Goal: Check status: Check status

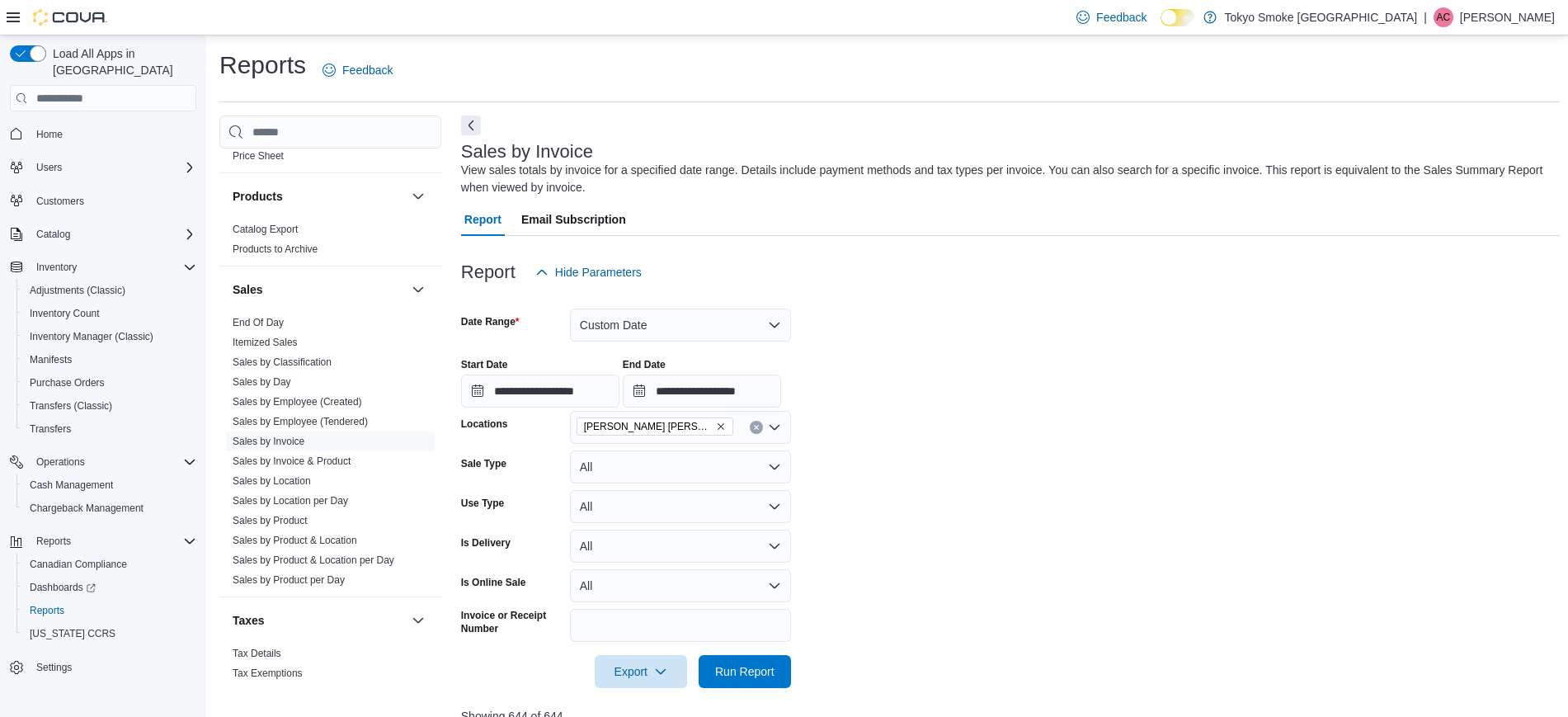
click at [923, 60] on div "Reports Feedback" at bounding box center [889, 71] width 1340 height 43
click at [1025, 144] on div "Sales by Invoice View sales totals by invoice for a specified date range. Detai…" at bounding box center [1006, 170] width 1090 height 55
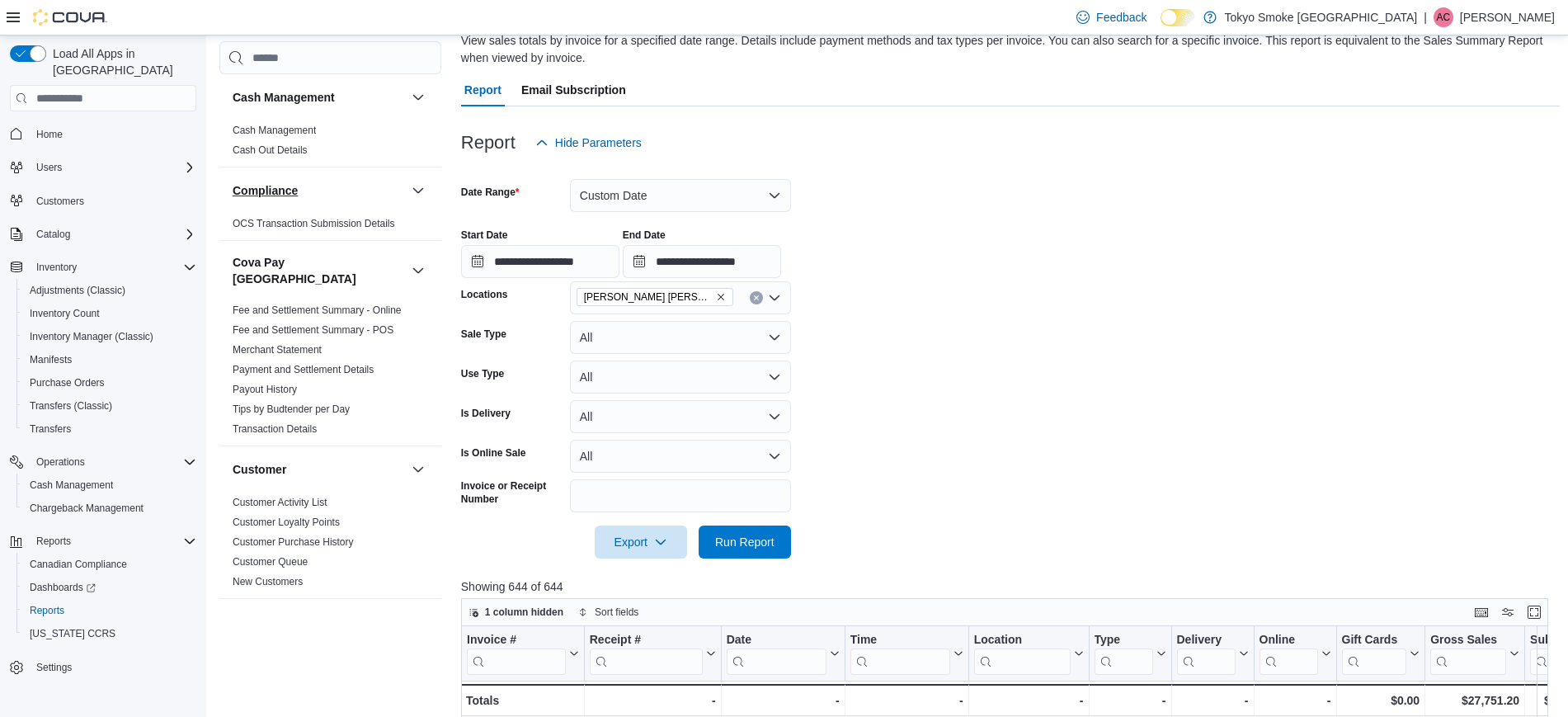
scroll to position [103, 0]
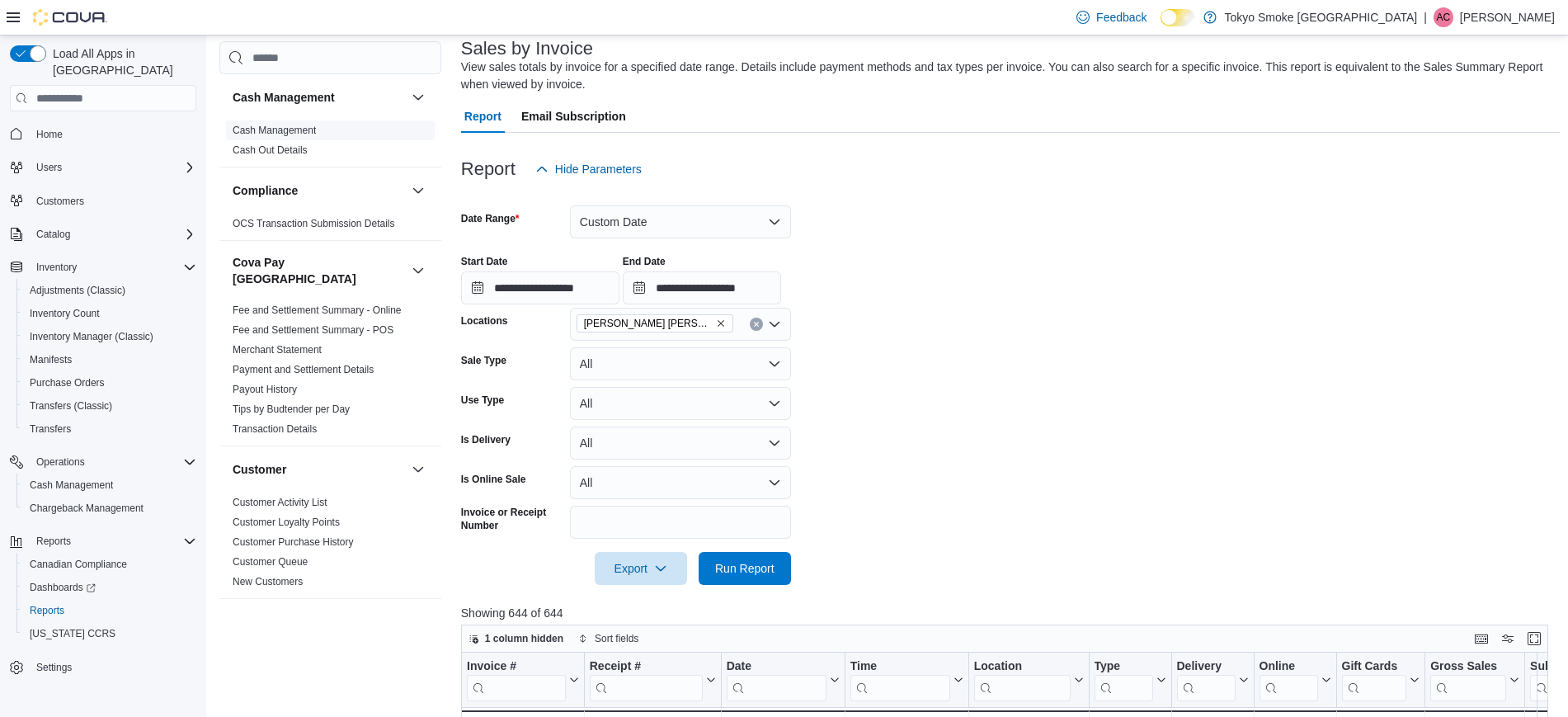
click at [292, 126] on link "Cash Management" at bounding box center [274, 130] width 83 height 12
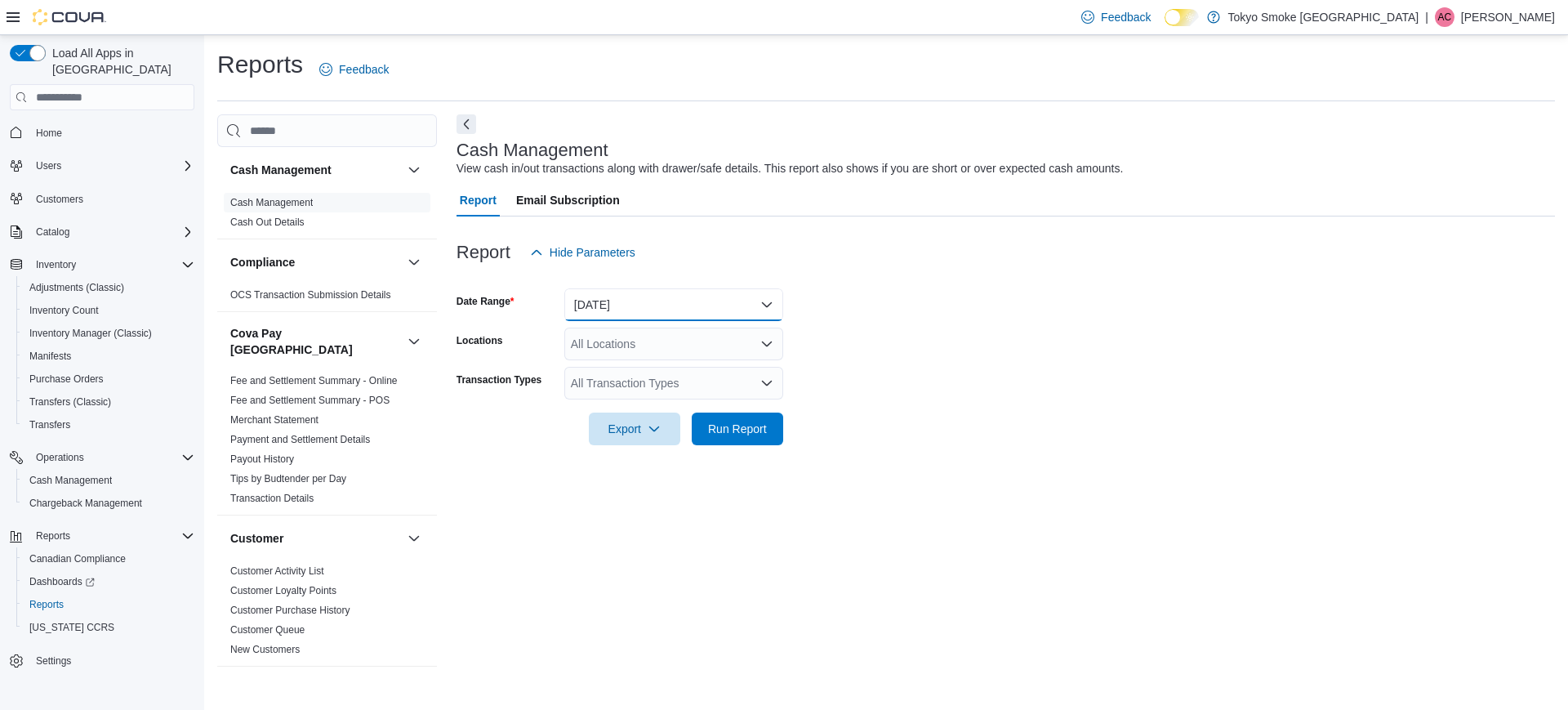
click at [636, 296] on button "[DATE]" at bounding box center [673, 305] width 218 height 33
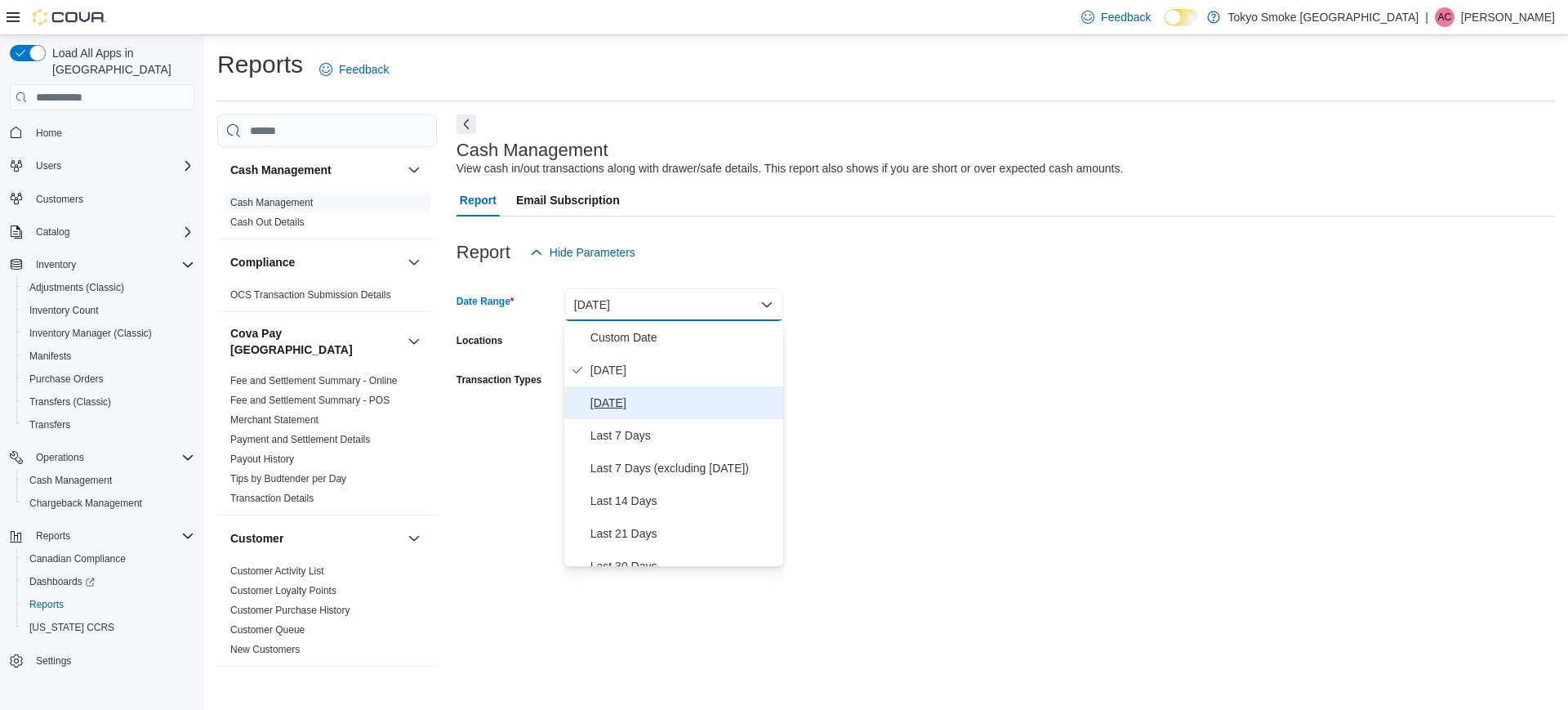
click at [637, 393] on span "[DATE]" at bounding box center [684, 403] width 186 height 19
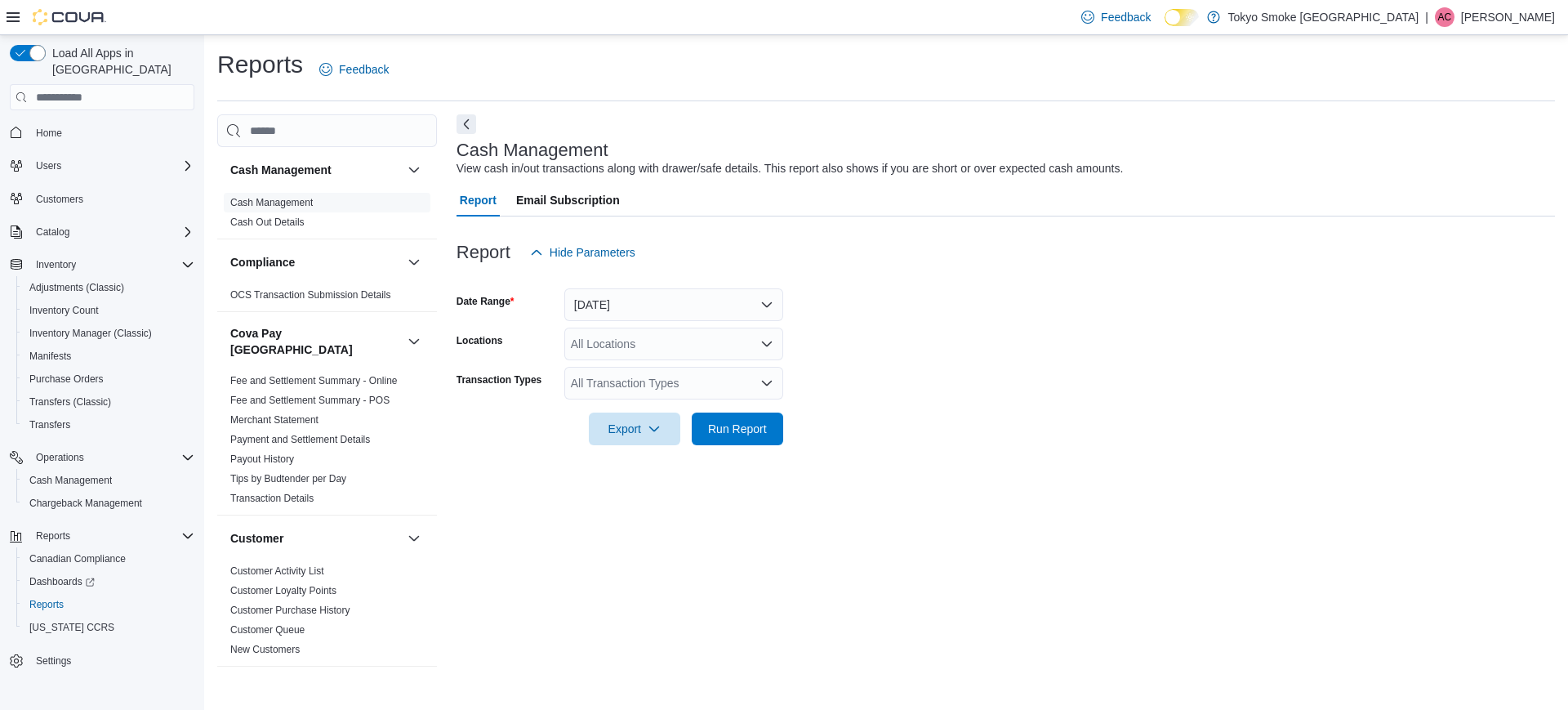
click at [631, 324] on form "Date Range [DATE] Locations All Locations Transaction Types All Transaction Typ…" at bounding box center [1006, 357] width 1099 height 177
click at [621, 339] on div "All Locations" at bounding box center [673, 344] width 218 height 33
type input "***"
click at [668, 378] on span "[PERSON_NAME] [PERSON_NAME]" at bounding box center [703, 371] width 191 height 17
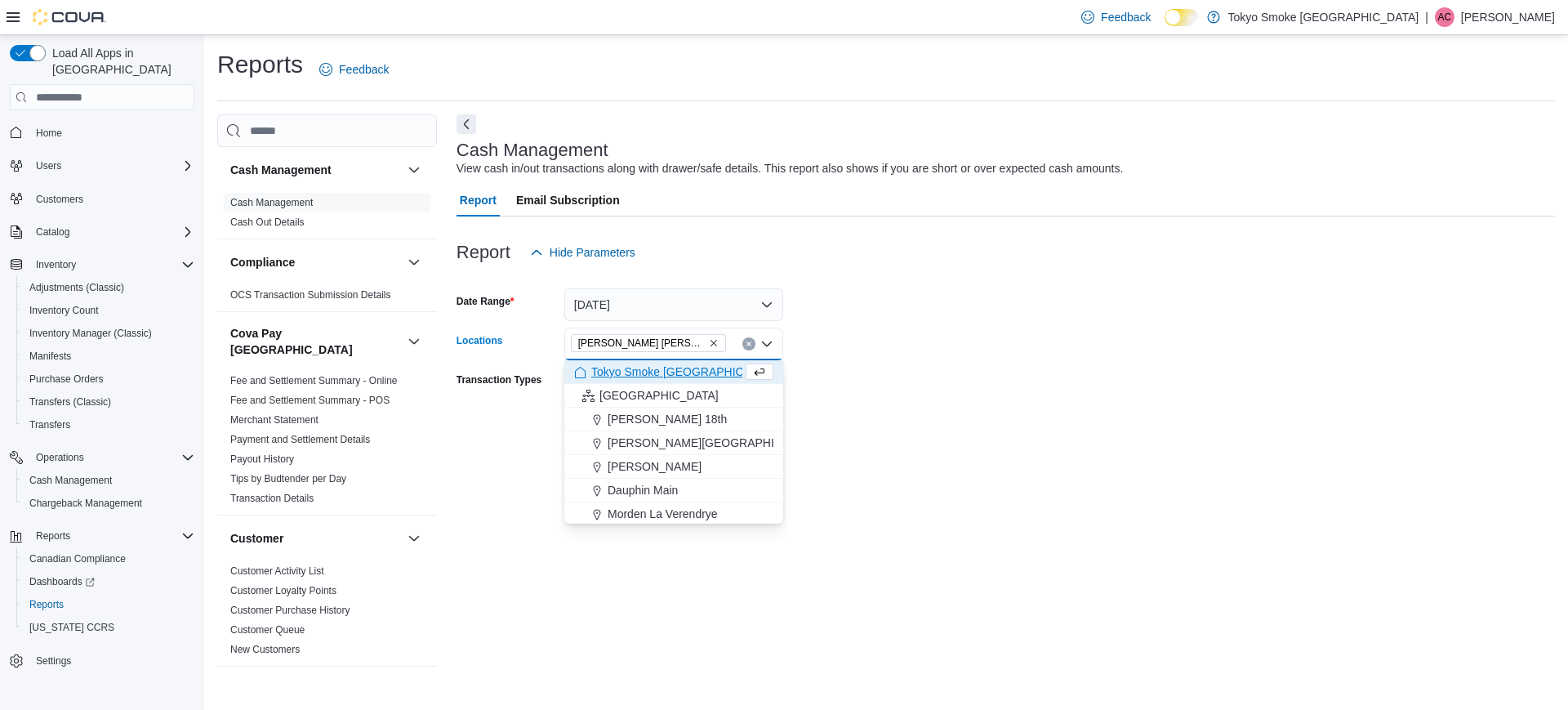
drag, startPoint x: 1001, startPoint y: 341, endPoint x: 960, endPoint y: 363, distance: 46.5
click at [1000, 344] on form "Date Range [DATE] Locations [GEOGRAPHIC_DATA] [GEOGRAPHIC_DATA] Combo box. Sele…" at bounding box center [1006, 357] width 1099 height 177
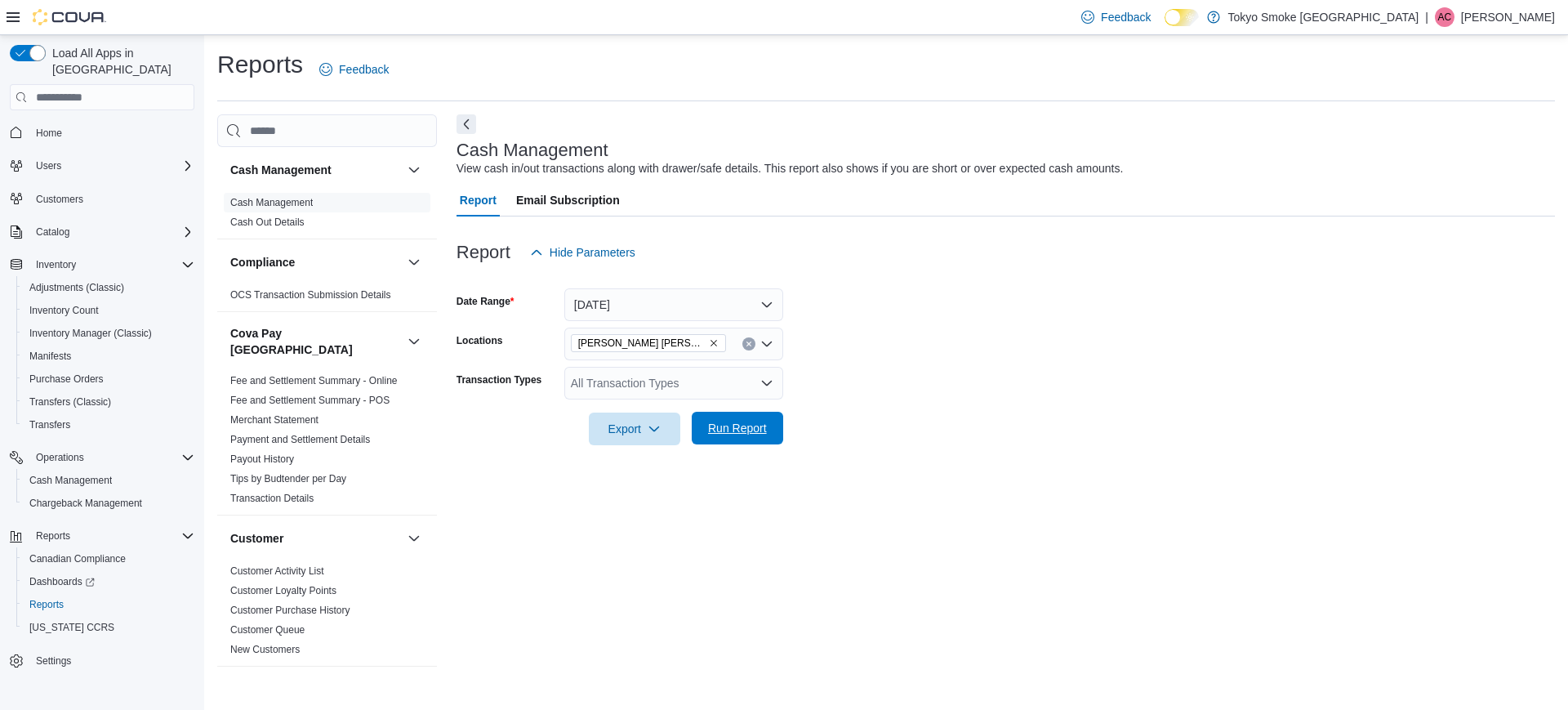
click at [775, 427] on button "Run Report" at bounding box center [738, 428] width 91 height 33
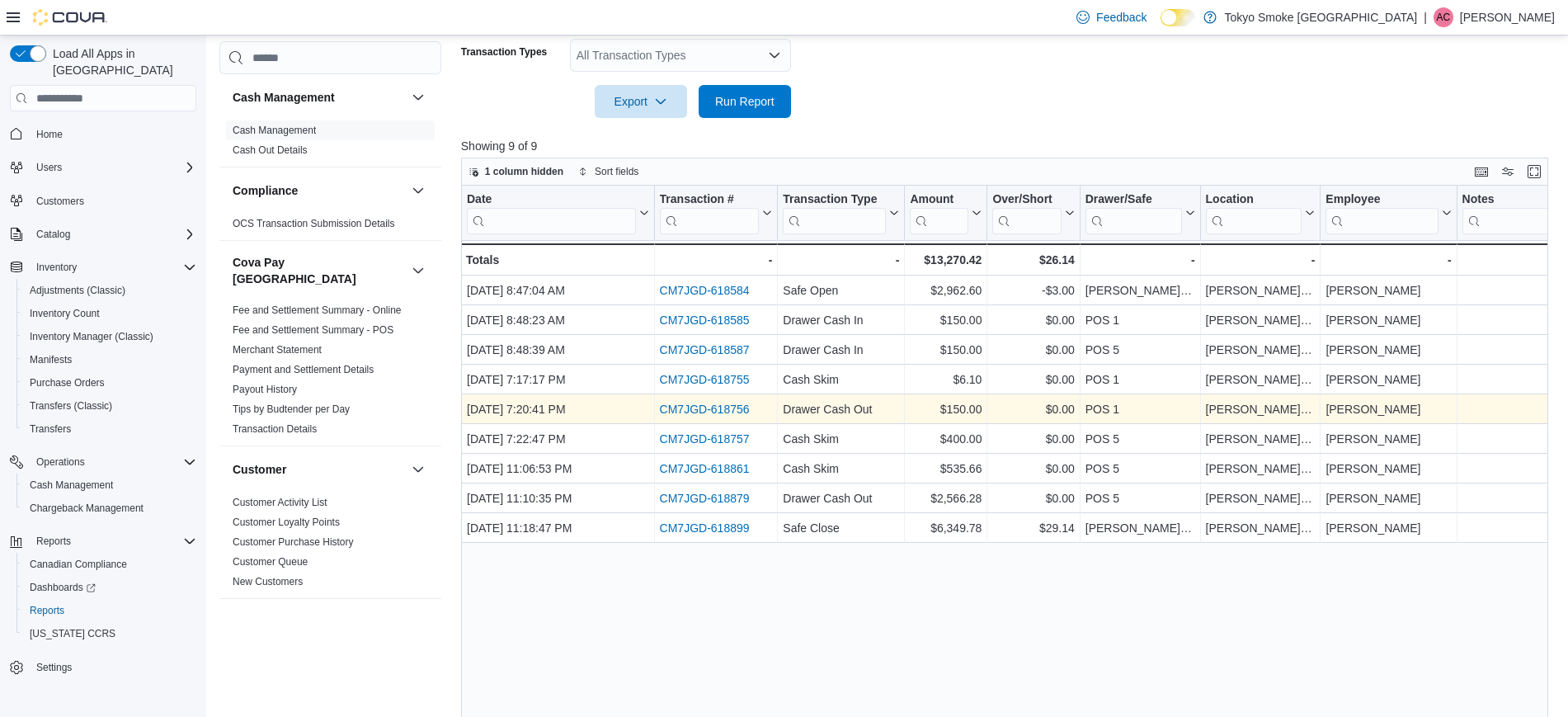
scroll to position [360, 0]
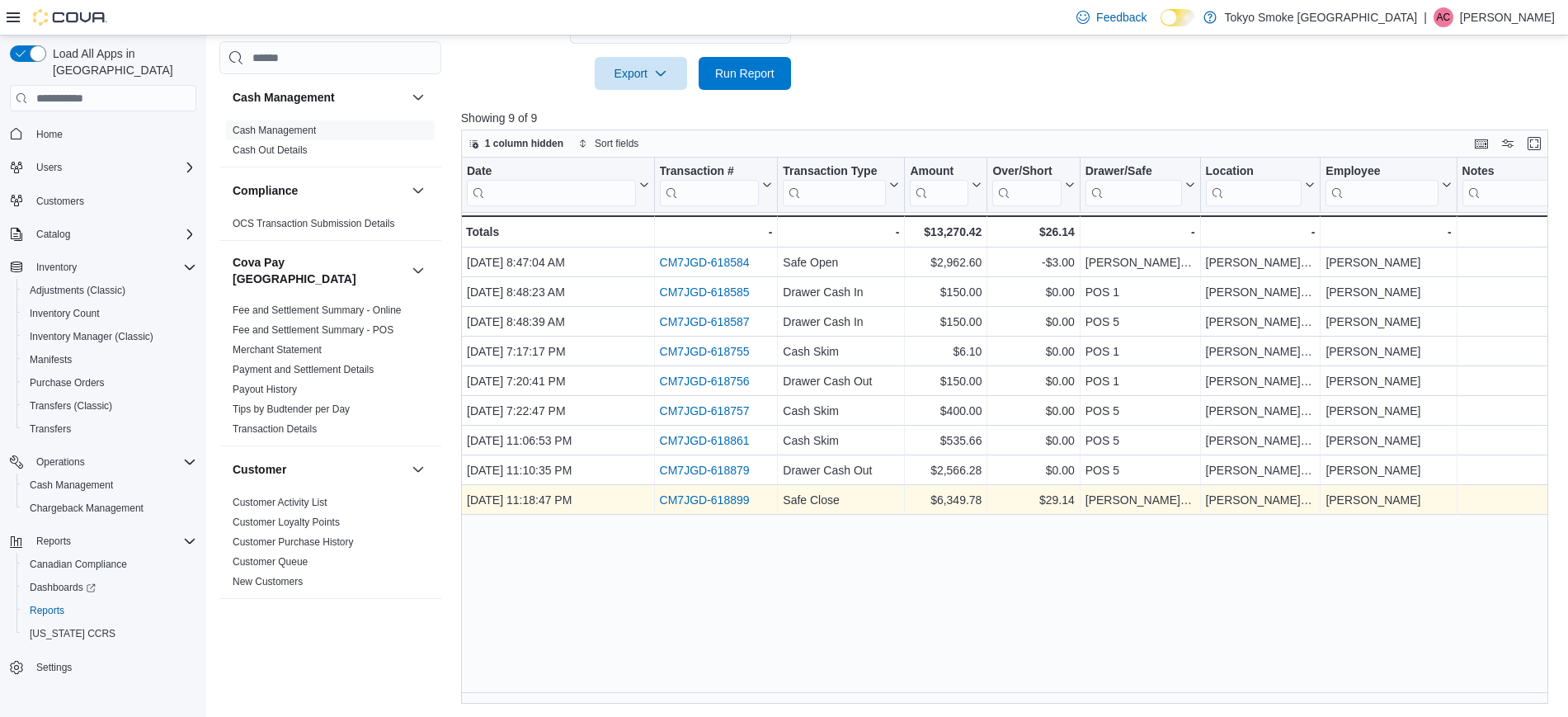
click at [726, 498] on link "CM7JGD-618899" at bounding box center [704, 500] width 90 height 13
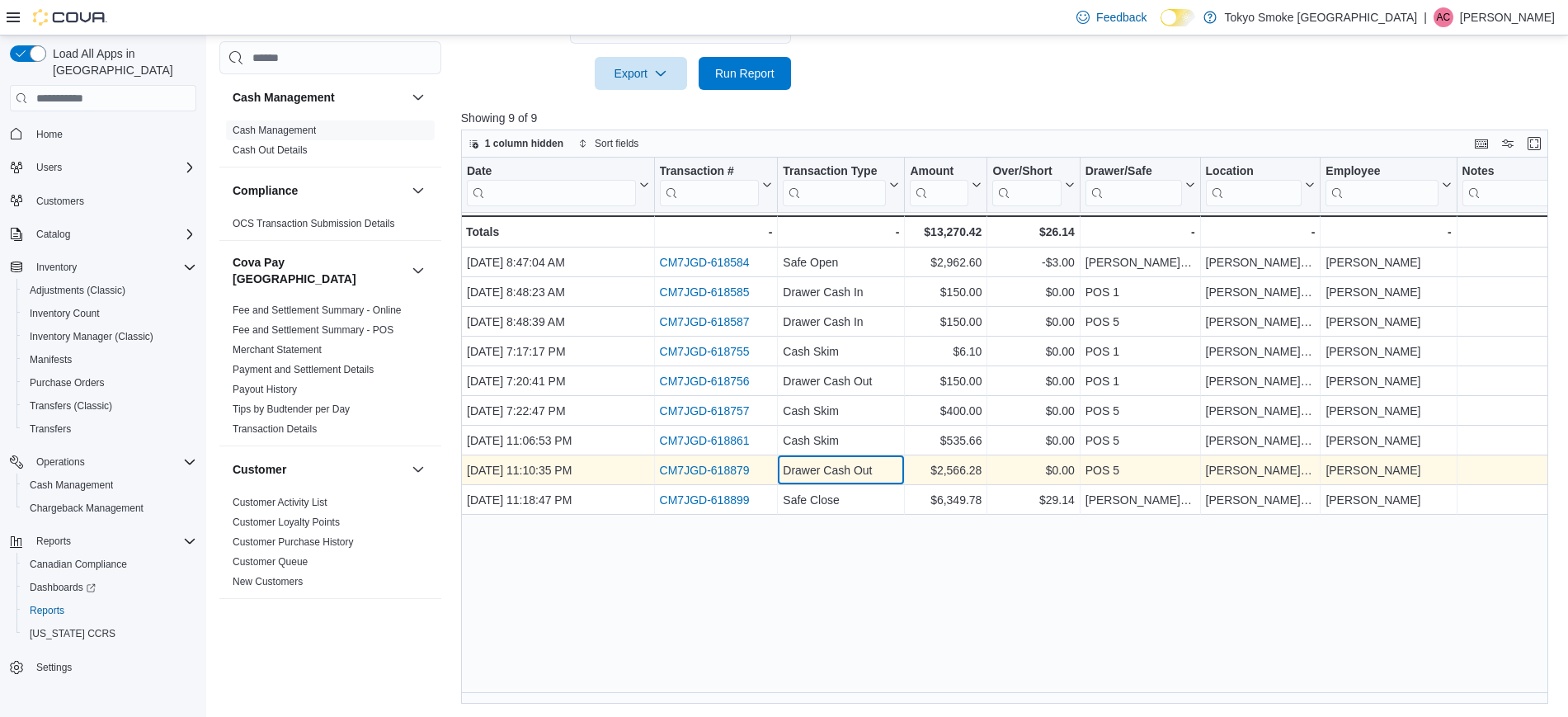
click at [860, 476] on div "Drawer Cash Out" at bounding box center [840, 471] width 117 height 20
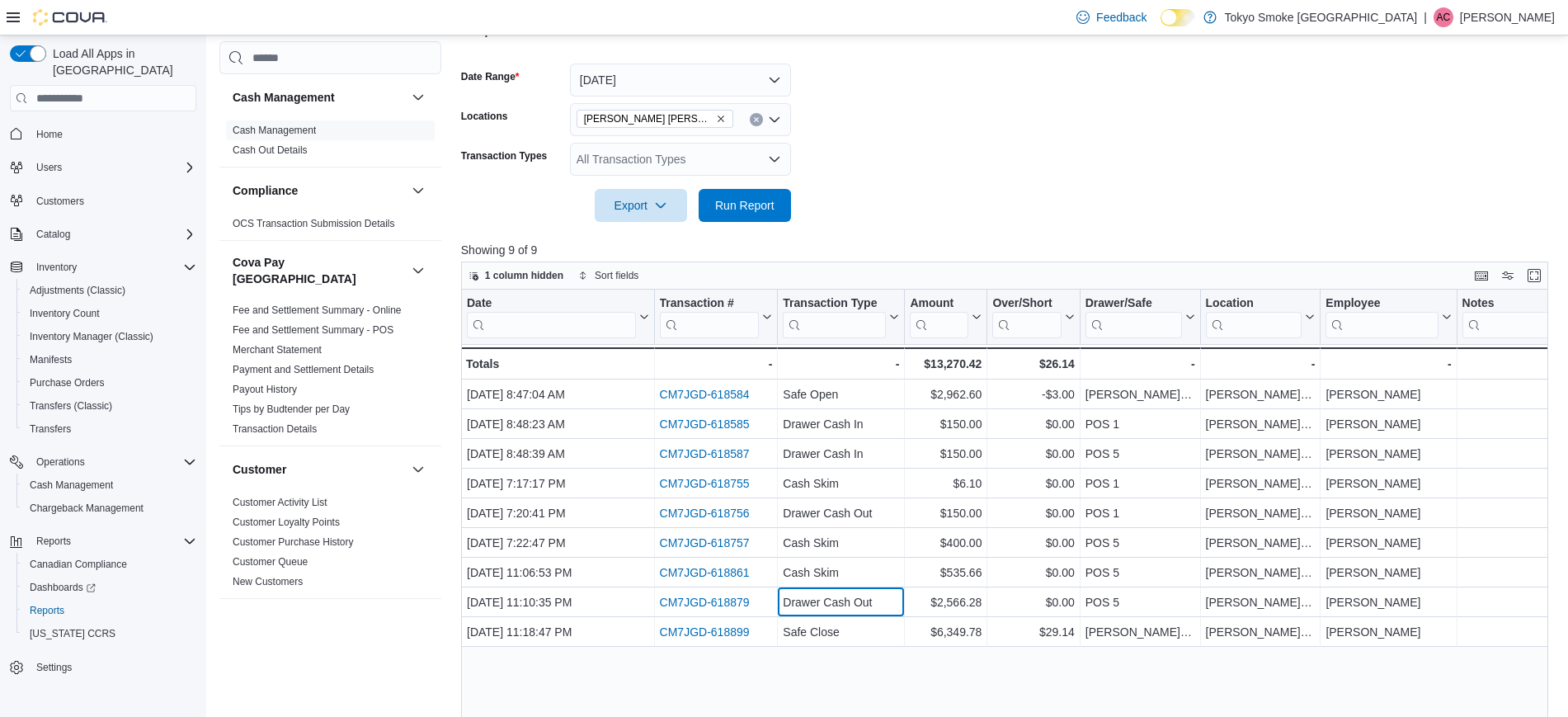
scroll to position [0, 0]
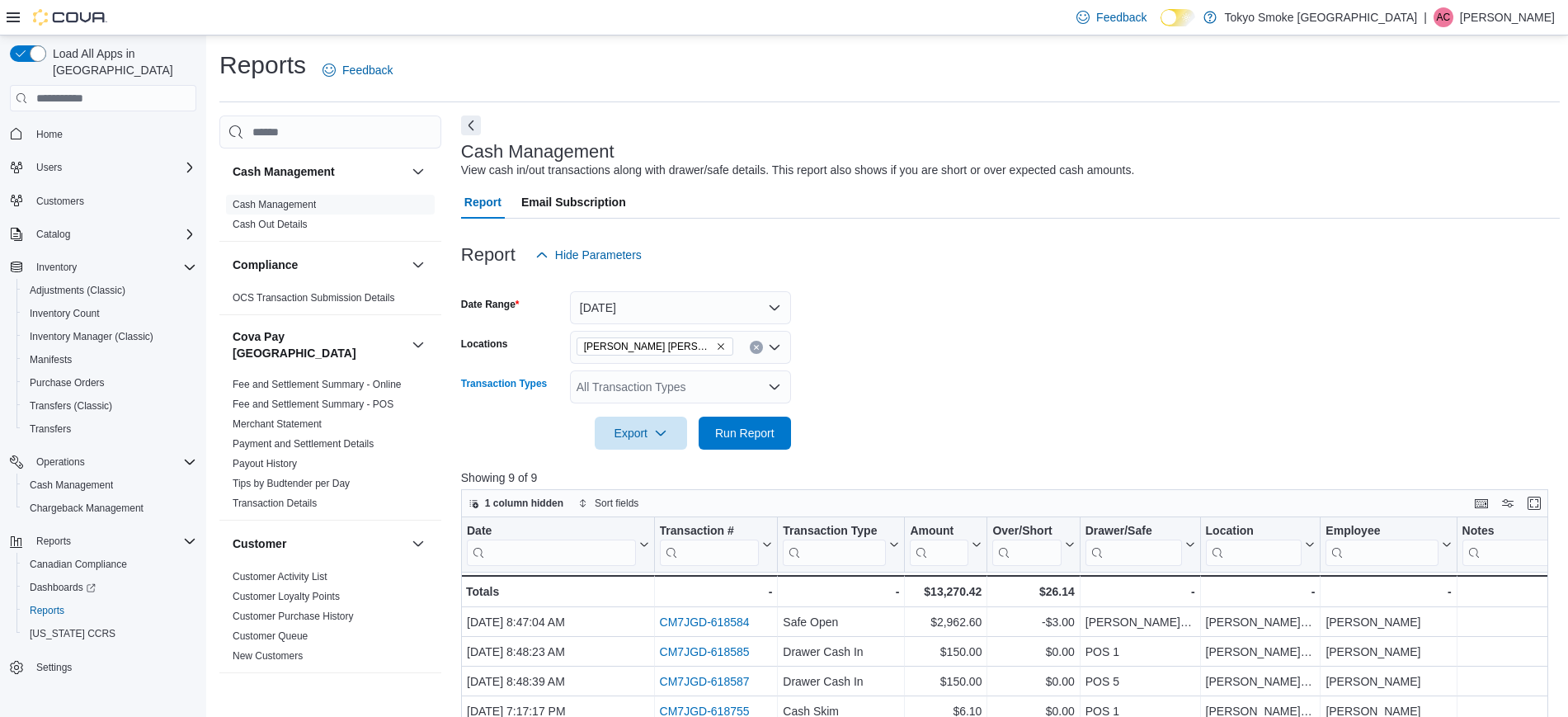
click at [682, 380] on div "All Transaction Types" at bounding box center [680, 387] width 221 height 33
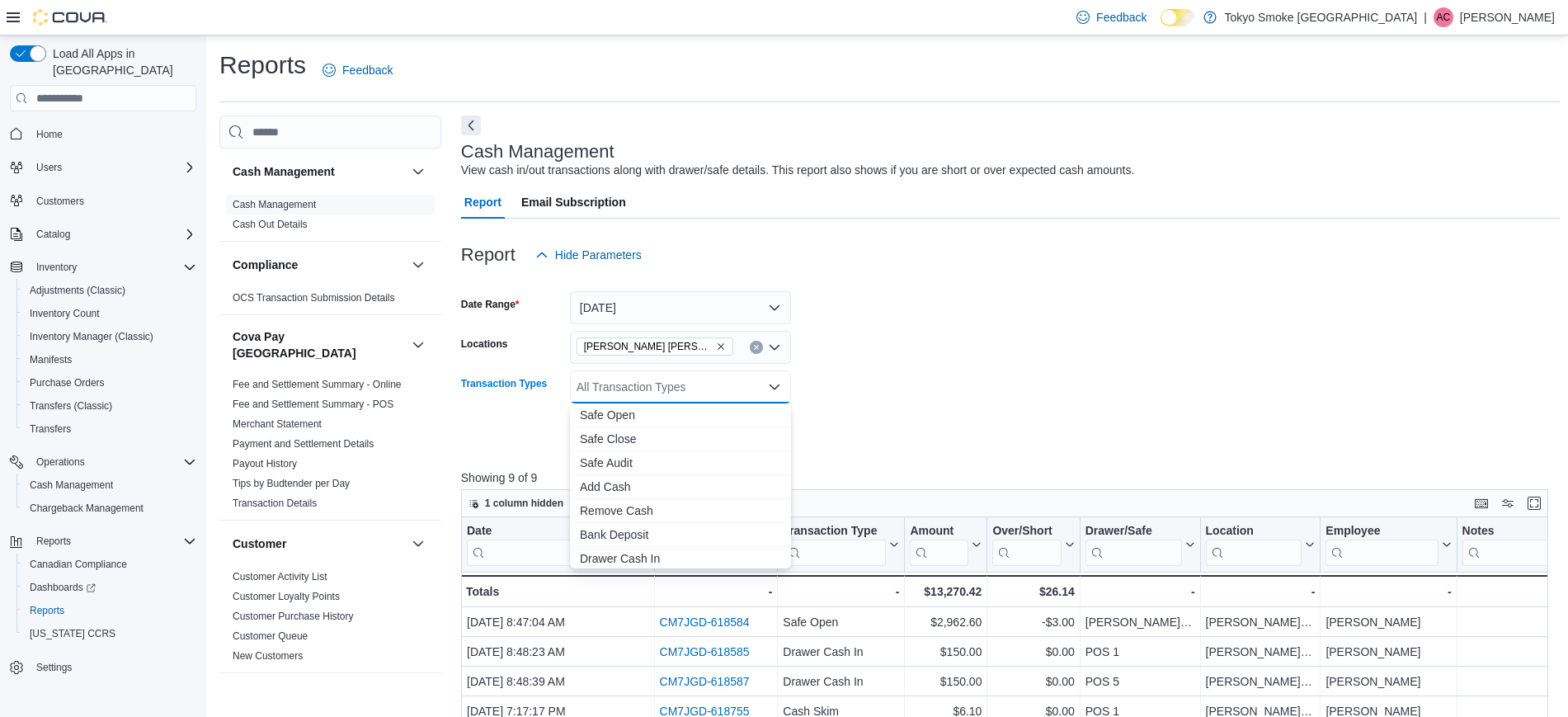
click at [933, 380] on form "Date Range [DATE] Locations [GEOGRAPHIC_DATA] [PERSON_NAME] Transaction Types A…" at bounding box center [1010, 361] width 1099 height 179
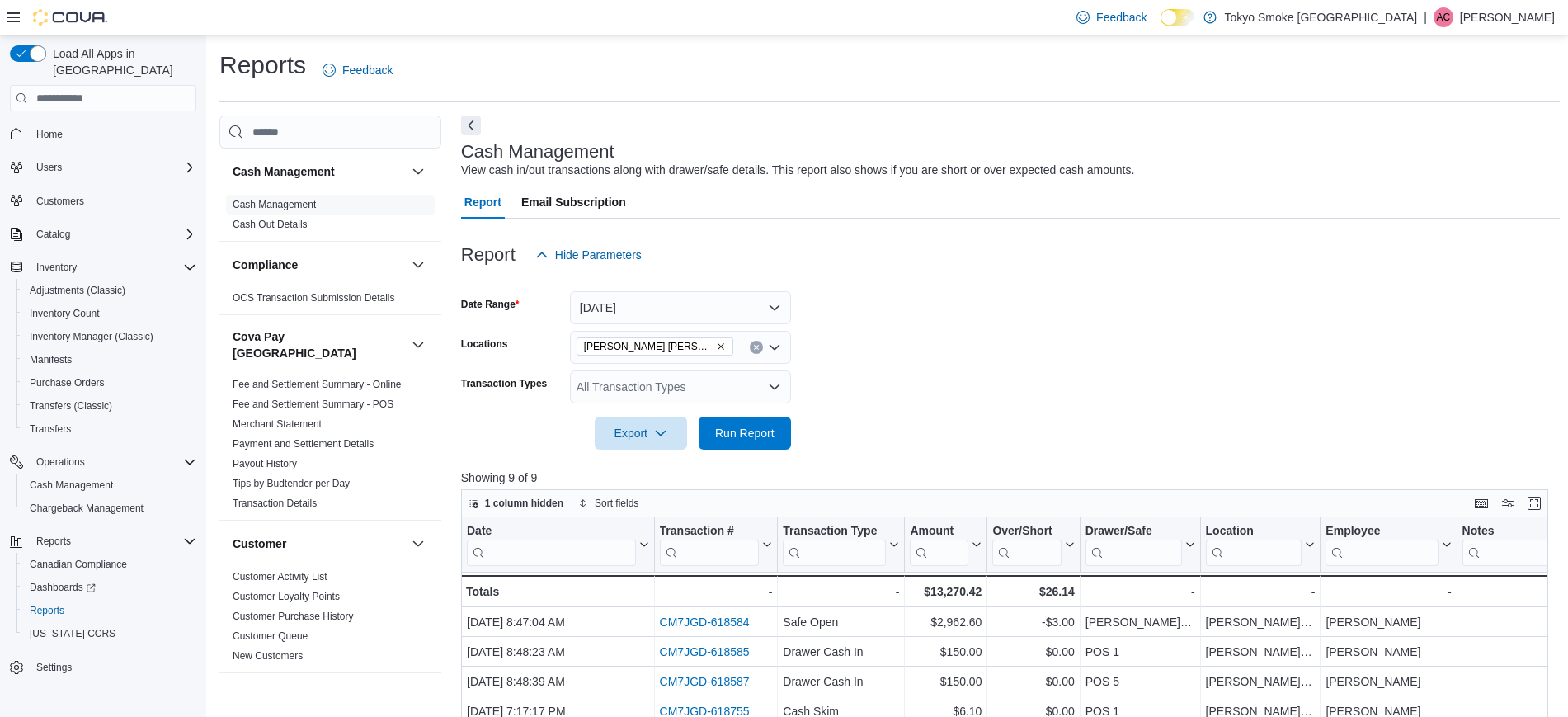
drag, startPoint x: 622, startPoint y: 341, endPoint x: 604, endPoint y: 348, distance: 19.3
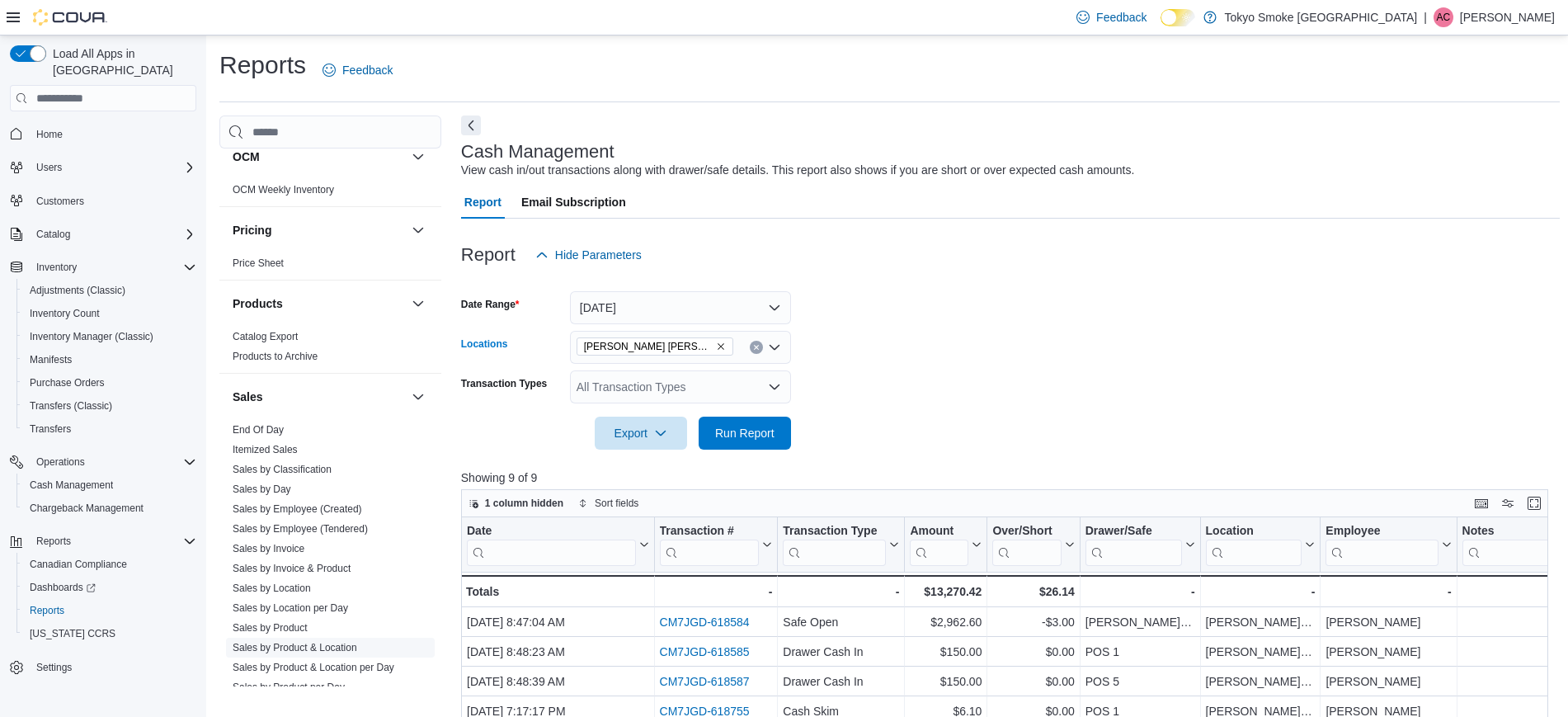
scroll to position [1135, 0]
click at [276, 538] on link "Sales by Invoice" at bounding box center [268, 544] width 72 height 12
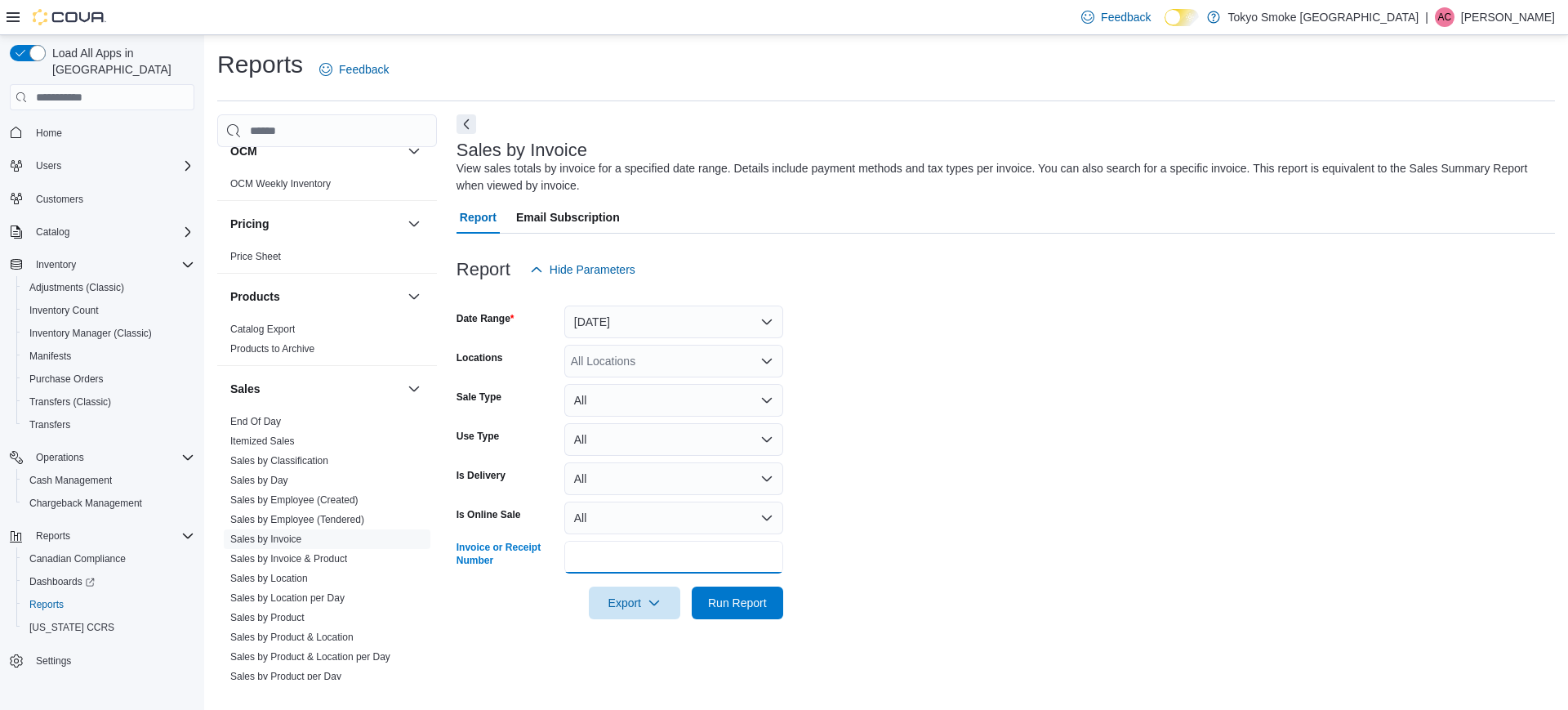
click at [629, 550] on input "Invoice or Receipt Number" at bounding box center [673, 558] width 218 height 33
paste input "**********"
type input "**********"
click at [888, 524] on form "**********" at bounding box center [1006, 452] width 1099 height 333
click at [669, 327] on button "[DATE]" at bounding box center [673, 322] width 218 height 33
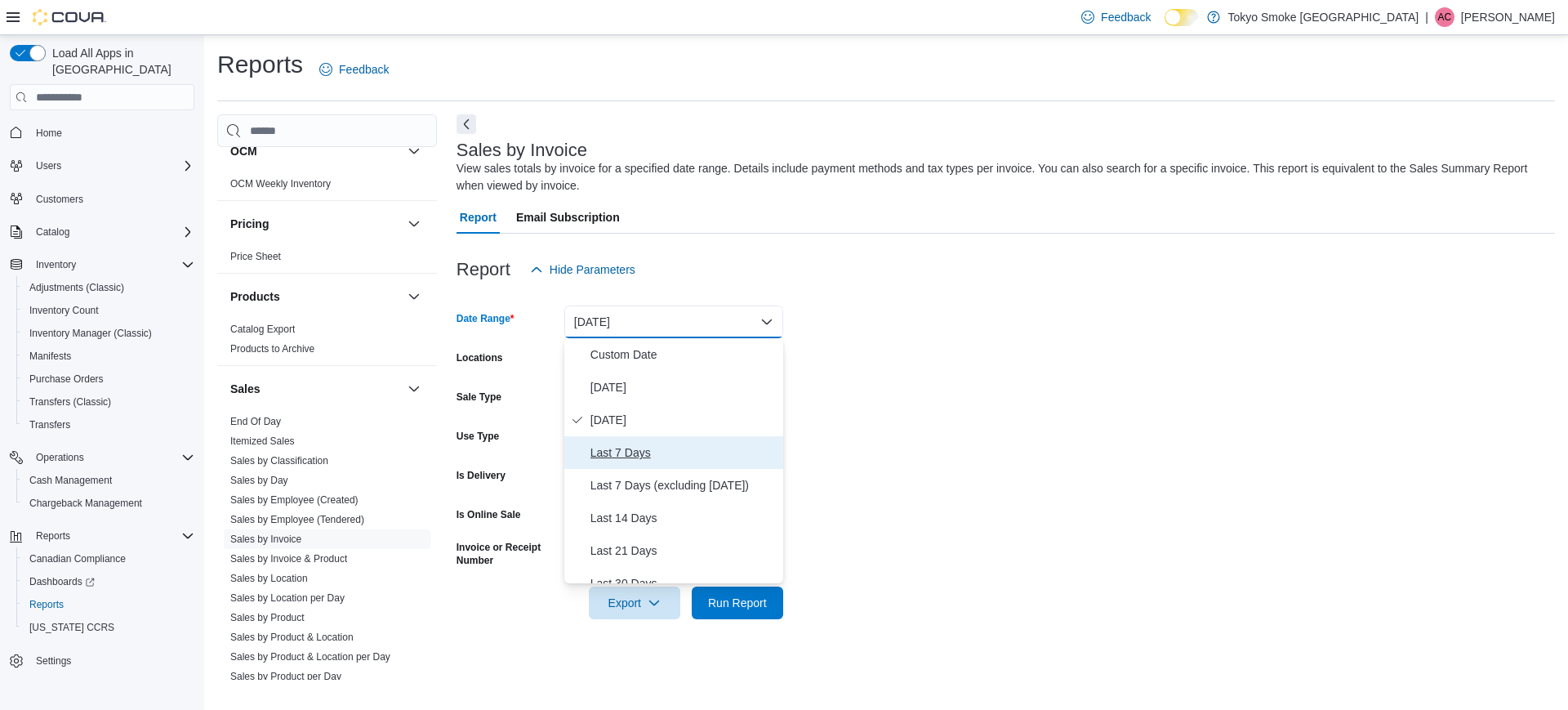
click at [688, 450] on span "Last 7 Days" at bounding box center [684, 453] width 186 height 19
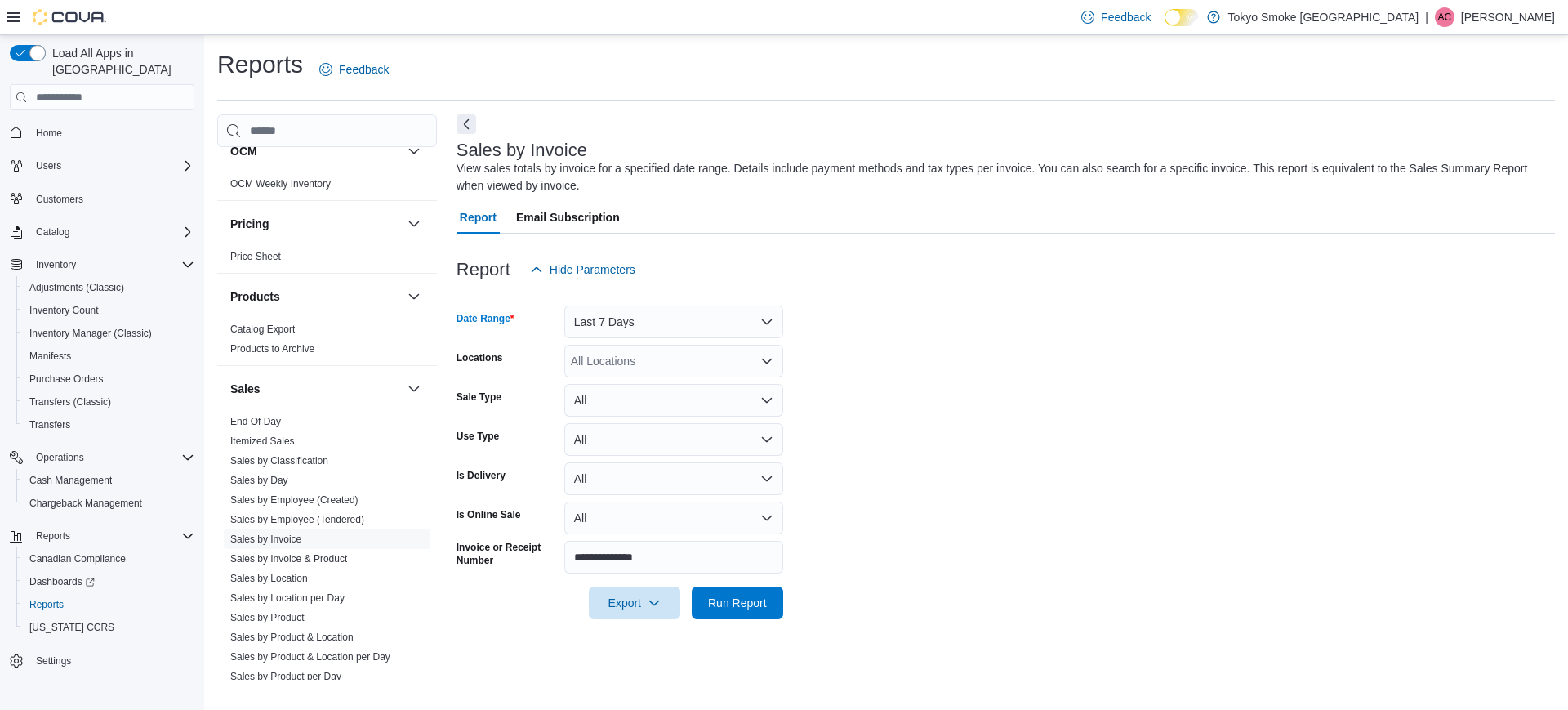
click at [661, 368] on div "All Locations" at bounding box center [673, 361] width 218 height 33
type input "**"
click at [669, 411] on span "[PERSON_NAME] [PERSON_NAME]" at bounding box center [703, 412] width 191 height 17
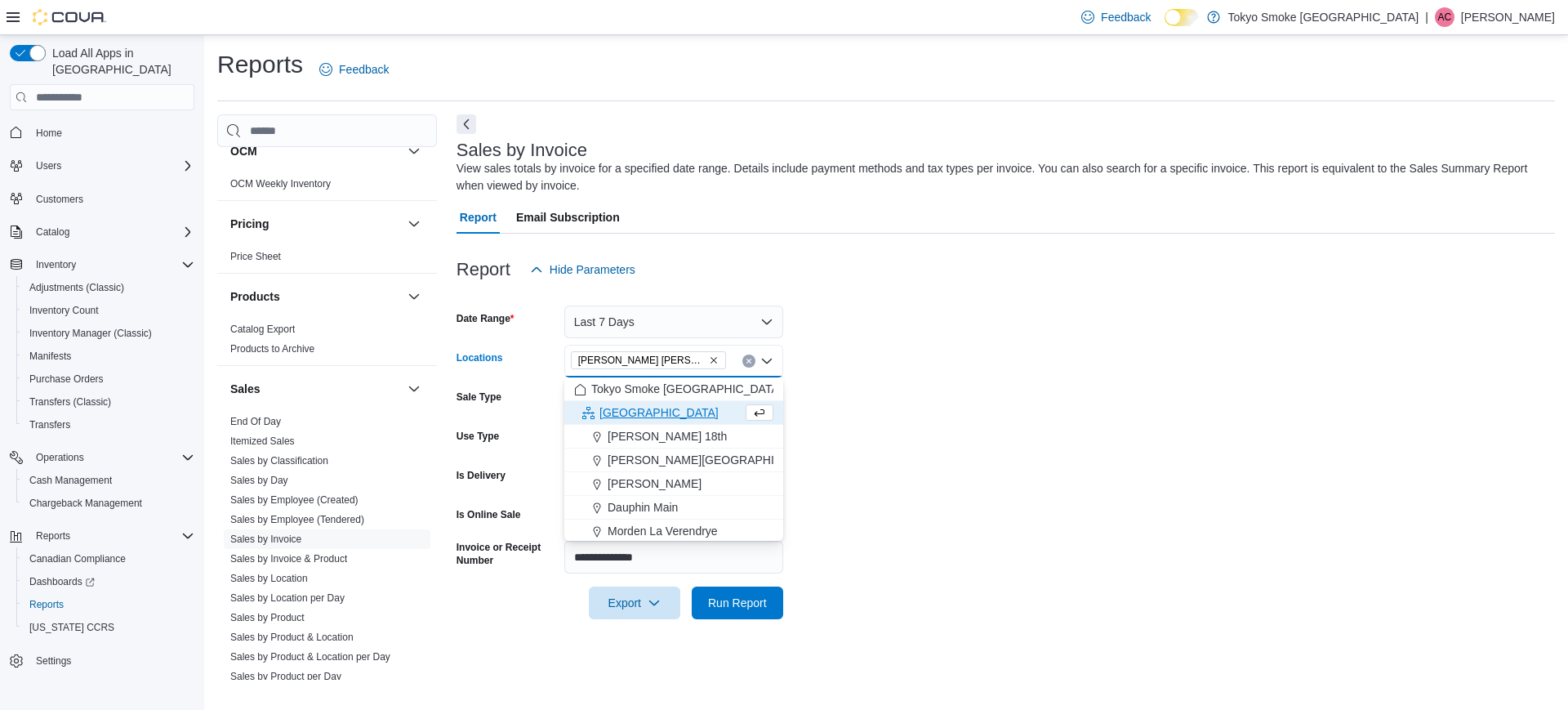
click at [925, 351] on form "**********" at bounding box center [1006, 452] width 1099 height 333
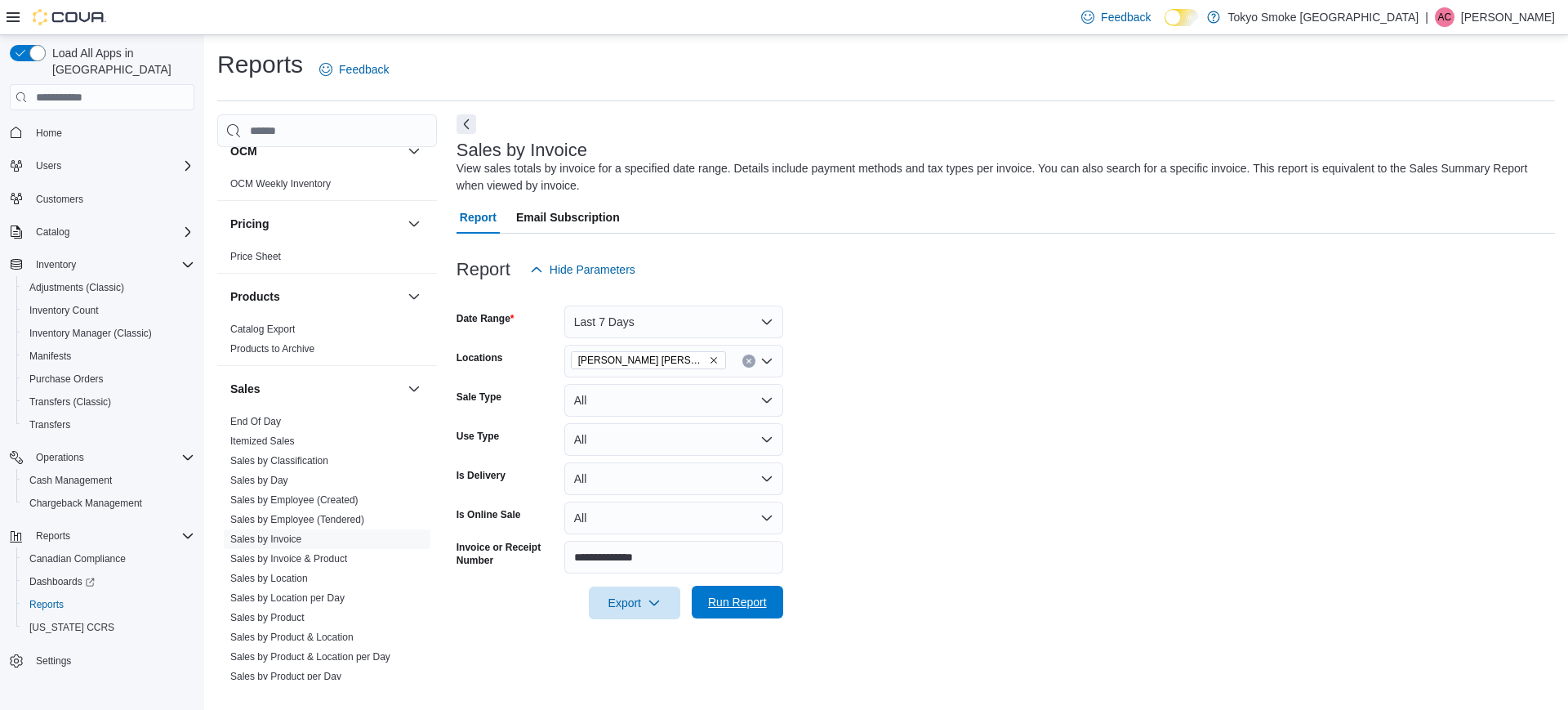
drag, startPoint x: 769, startPoint y: 579, endPoint x: 760, endPoint y: 594, distance: 17.5
click at [766, 583] on div at bounding box center [1006, 580] width 1099 height 13
click at [760, 594] on span "Run Report" at bounding box center [737, 602] width 59 height 17
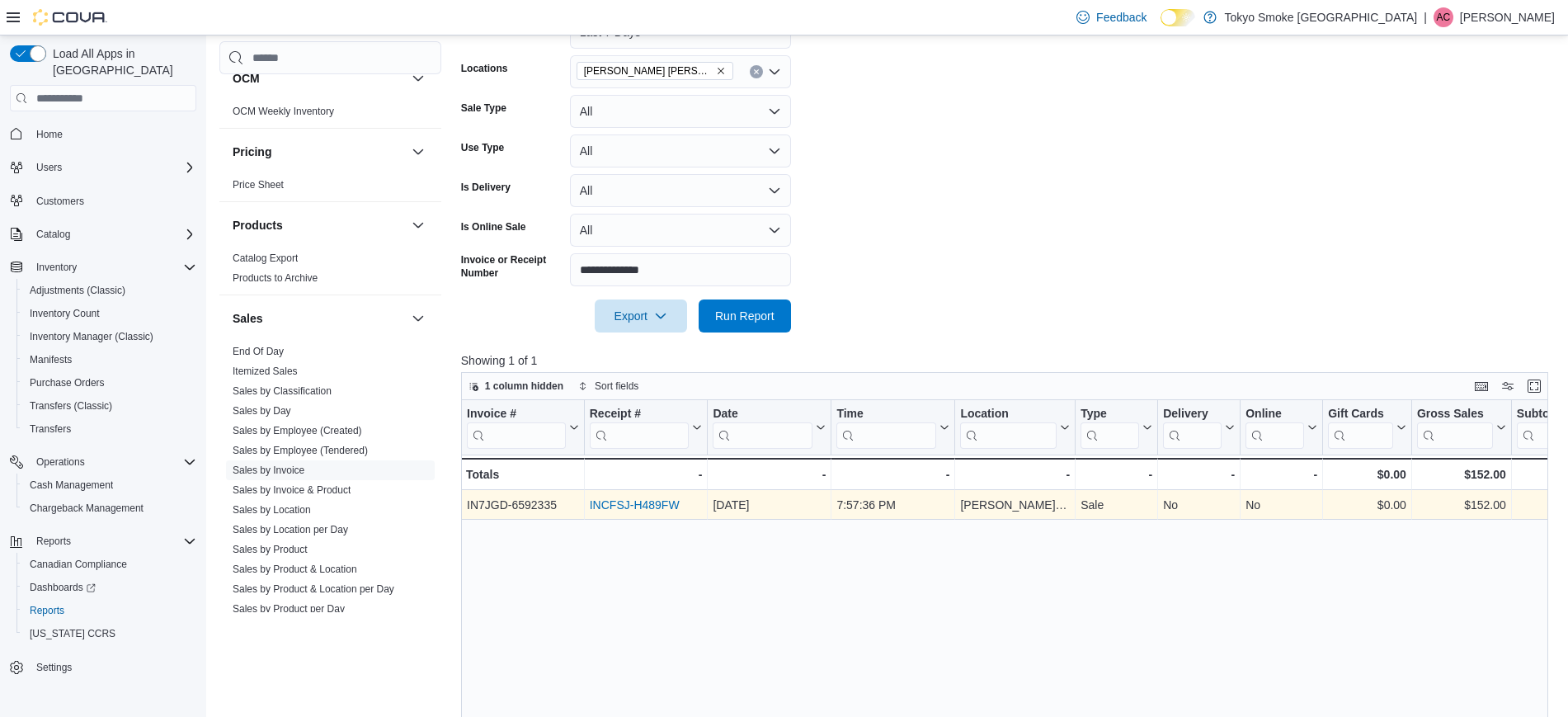
scroll to position [309, 0]
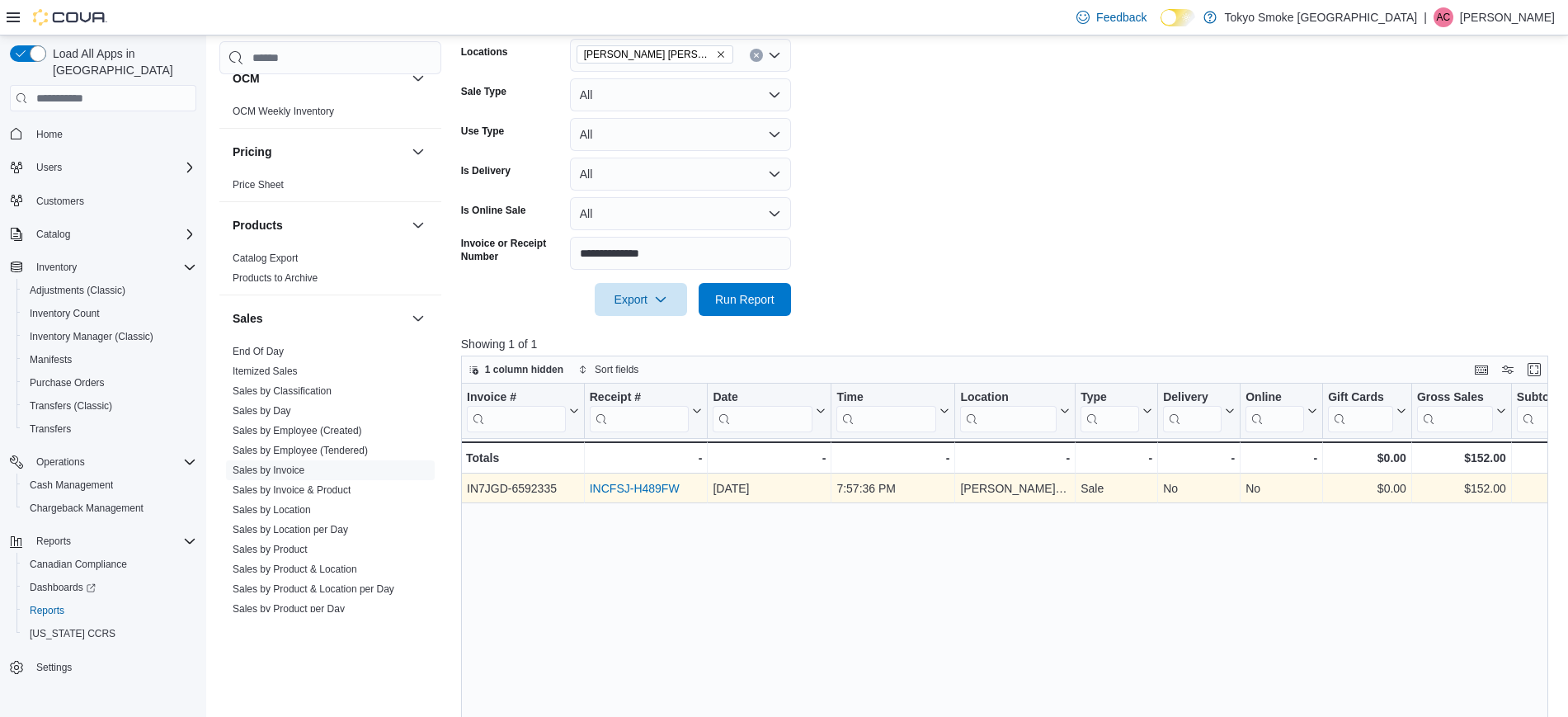
click at [624, 489] on link "INCFSJ-H489FW" at bounding box center [635, 488] width 90 height 13
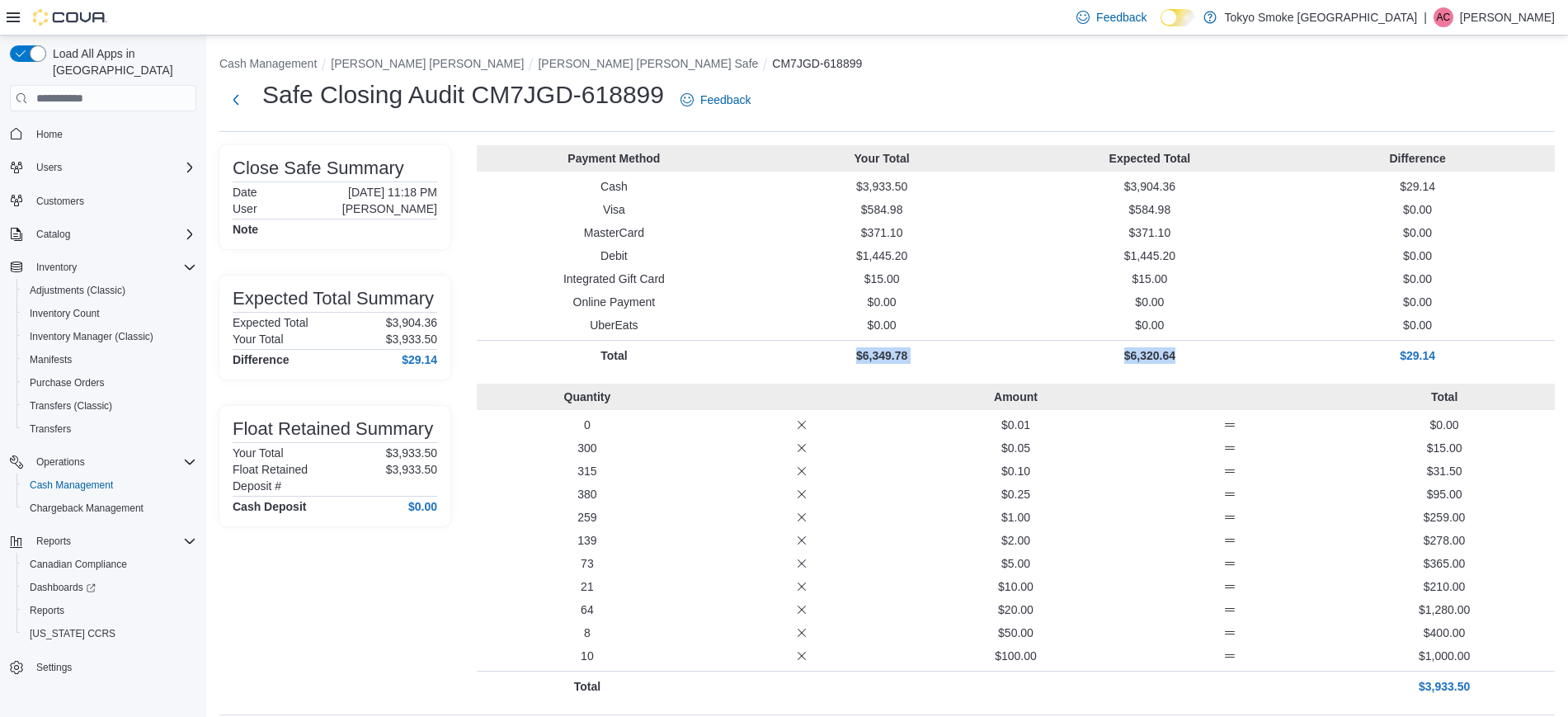
drag, startPoint x: 859, startPoint y: 352, endPoint x: 1208, endPoint y: 360, distance: 349.1
click at [1209, 359] on div "Total $6,349.78 $6,320.64 $29.14" at bounding box center [1016, 355] width 1079 height 17
drag, startPoint x: 880, startPoint y: 182, endPoint x: 1084, endPoint y: 169, distance: 204.4
click at [1084, 169] on div "Payment Method Your Total Expected Total Difference Cash $3,933.50 $3,904.36 $2…" at bounding box center [1016, 258] width 1079 height 226
click at [1073, 175] on div "Payment Method Your Total Expected Total Difference Cash $3,933.50 $3,904.36 $2…" at bounding box center [1016, 258] width 1079 height 226
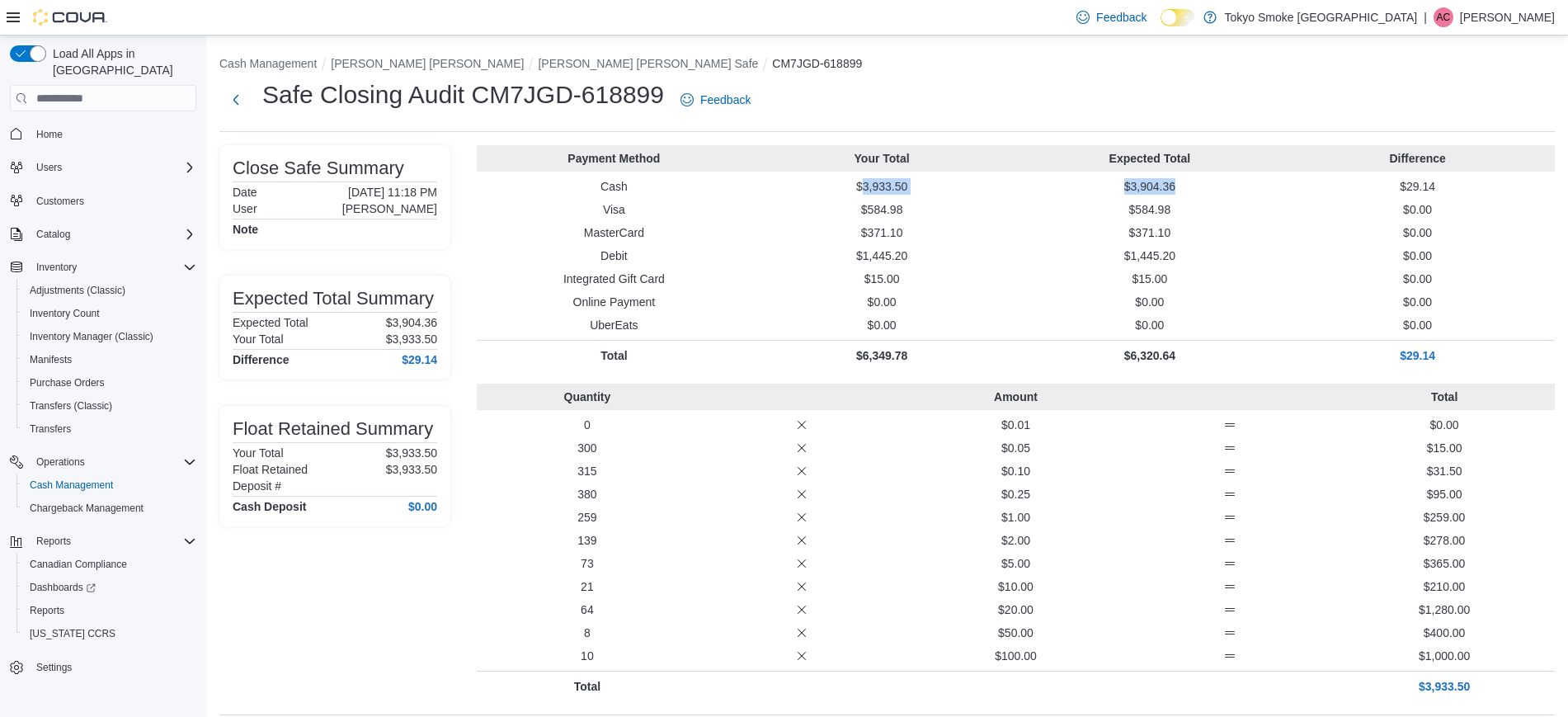
drag, startPoint x: 866, startPoint y: 182, endPoint x: 1256, endPoint y: 192, distance: 390.1
click at [1256, 192] on div "Cash $3,933.50 $3,904.36 $29.14" at bounding box center [1016, 186] width 1079 height 17
click at [63, 604] on span "Reports" at bounding box center [46, 610] width 34 height 13
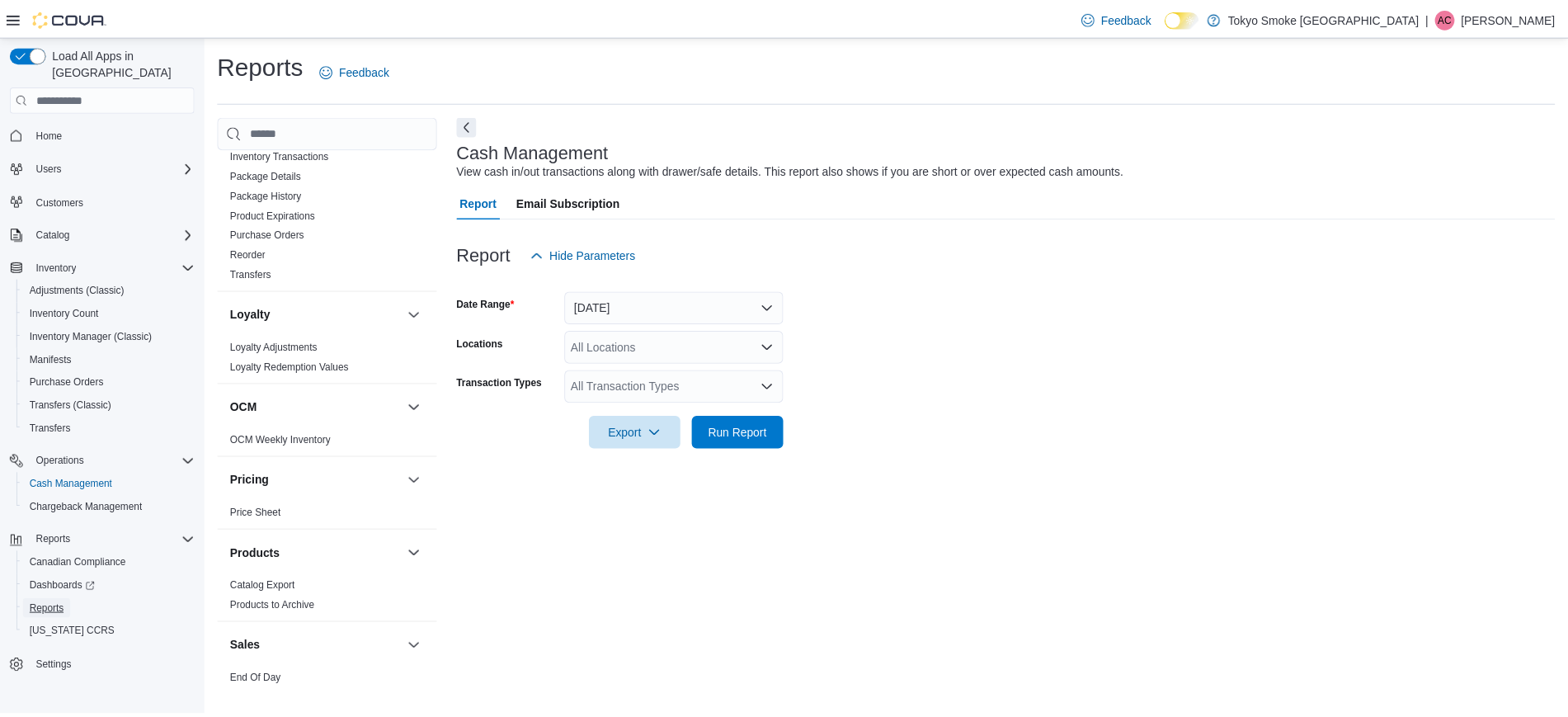
scroll to position [1032, 0]
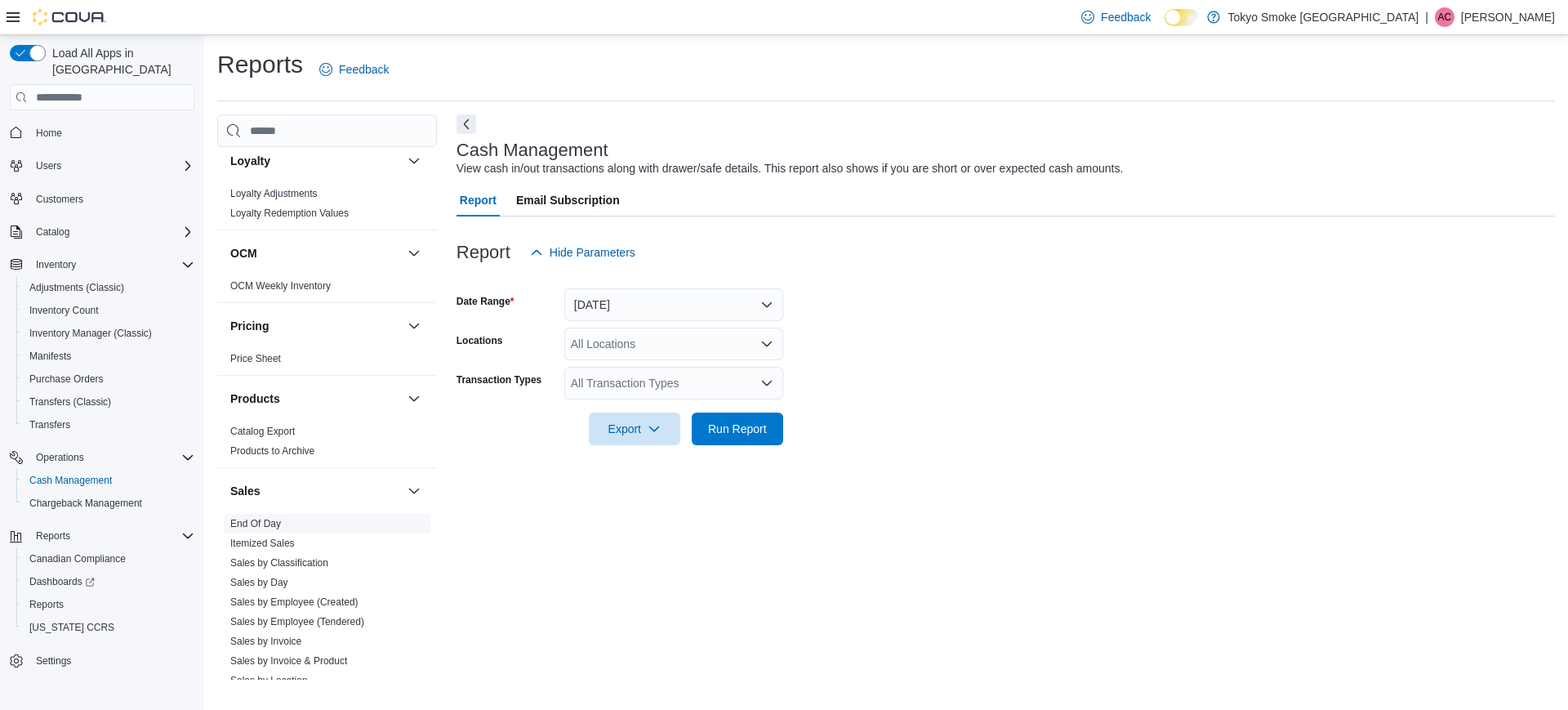
click at [265, 514] on span "End Of Day" at bounding box center [327, 524] width 207 height 19
click at [265, 518] on link "End Of Day" at bounding box center [255, 524] width 50 height 12
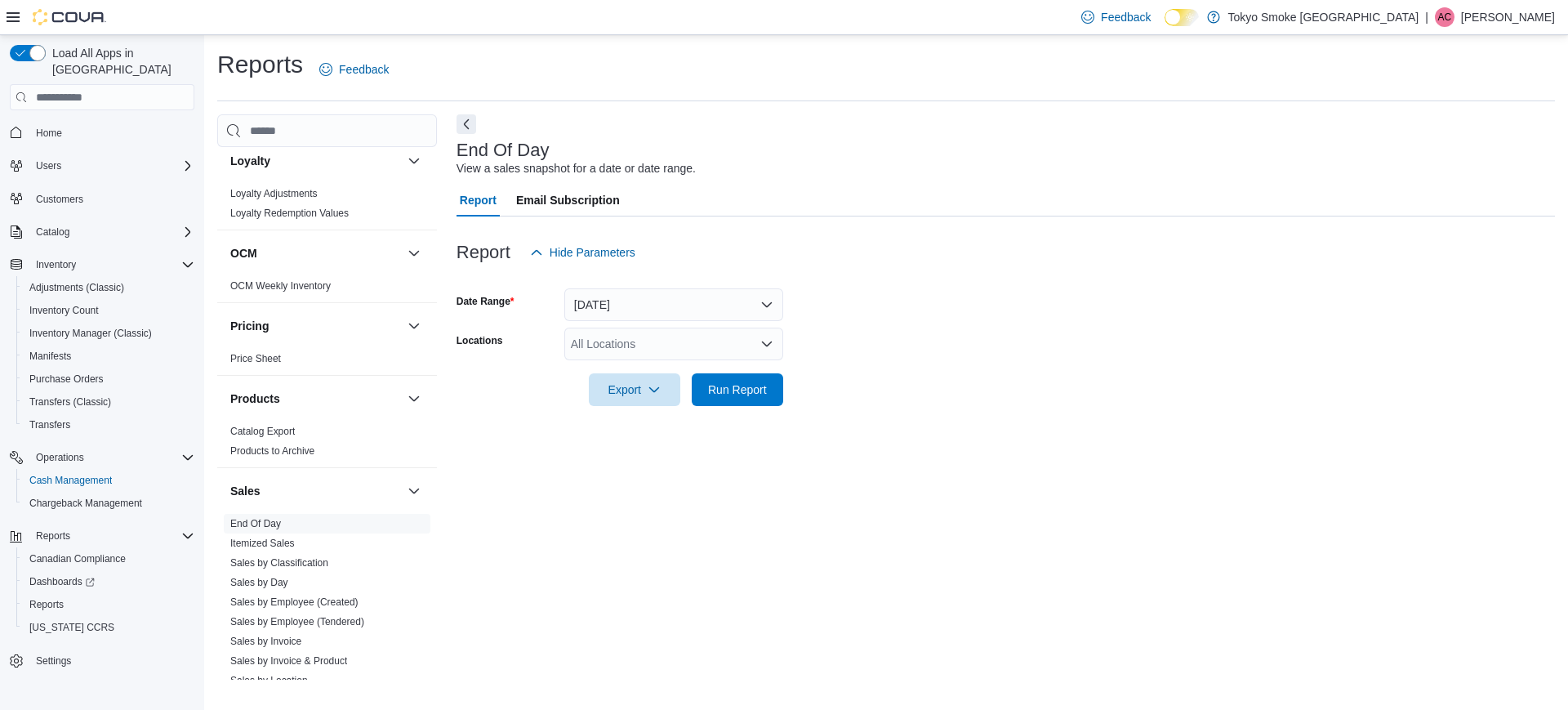
click at [681, 360] on div at bounding box center [1006, 366] width 1099 height 13
click at [675, 351] on div "All Locations" at bounding box center [673, 344] width 218 height 33
type input "**"
drag, startPoint x: 664, startPoint y: 390, endPoint x: 735, endPoint y: 341, distance: 86.3
click at [664, 392] on span "[PERSON_NAME] [PERSON_NAME]" at bounding box center [703, 395] width 191 height 17
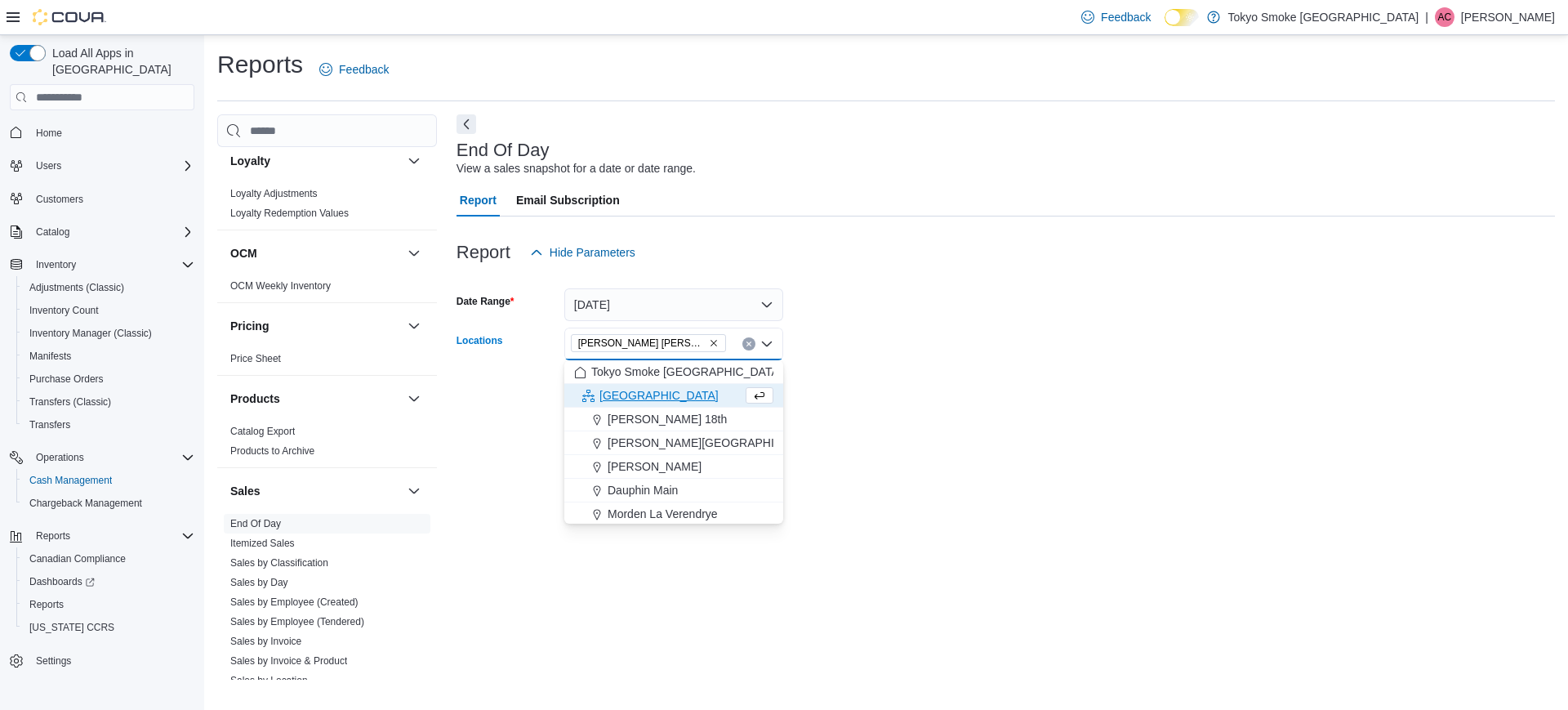
click at [924, 322] on form "Date Range Today Locations Hamilton Rymal Combo box. Selected. Hamilton Rymal. …" at bounding box center [1006, 337] width 1099 height 137
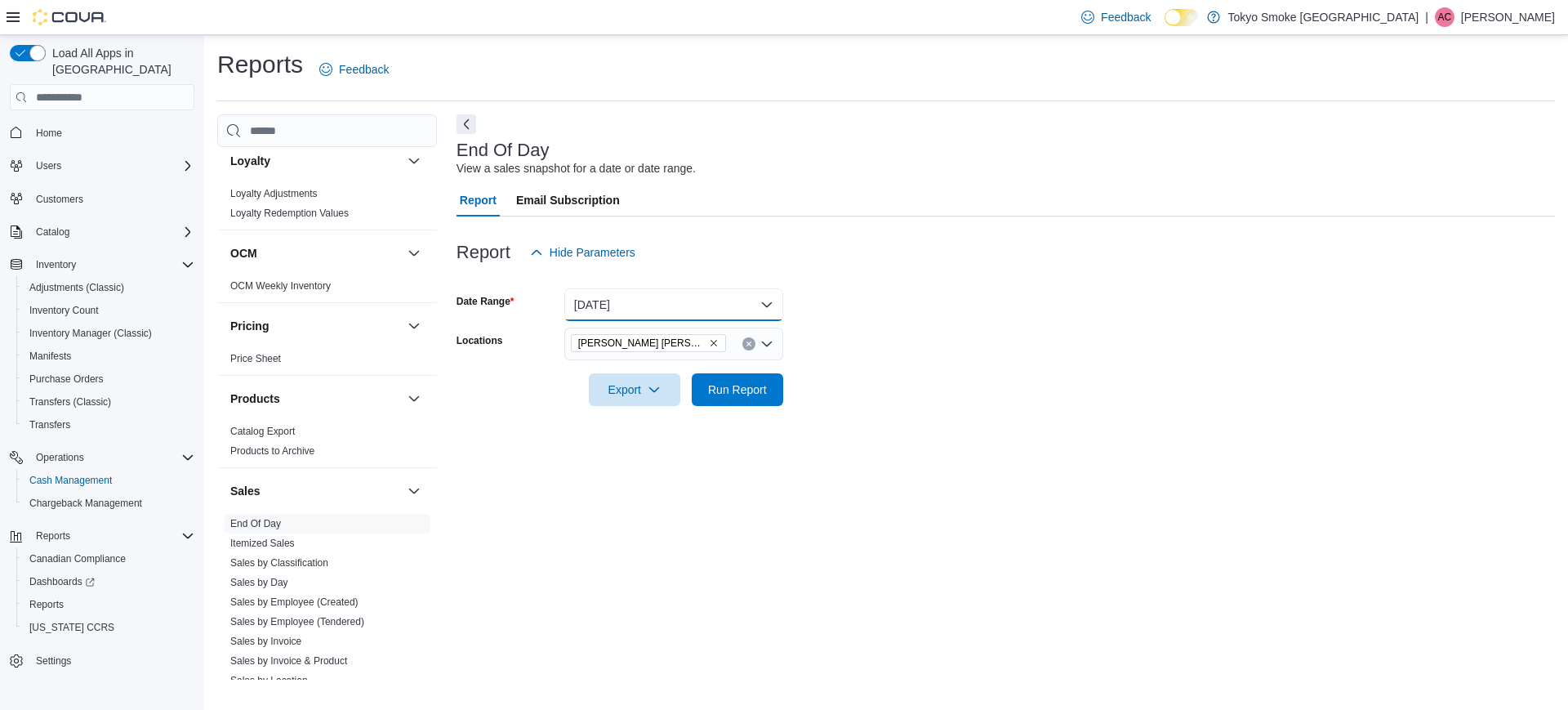
click at [738, 303] on button "[DATE]" at bounding box center [673, 305] width 218 height 33
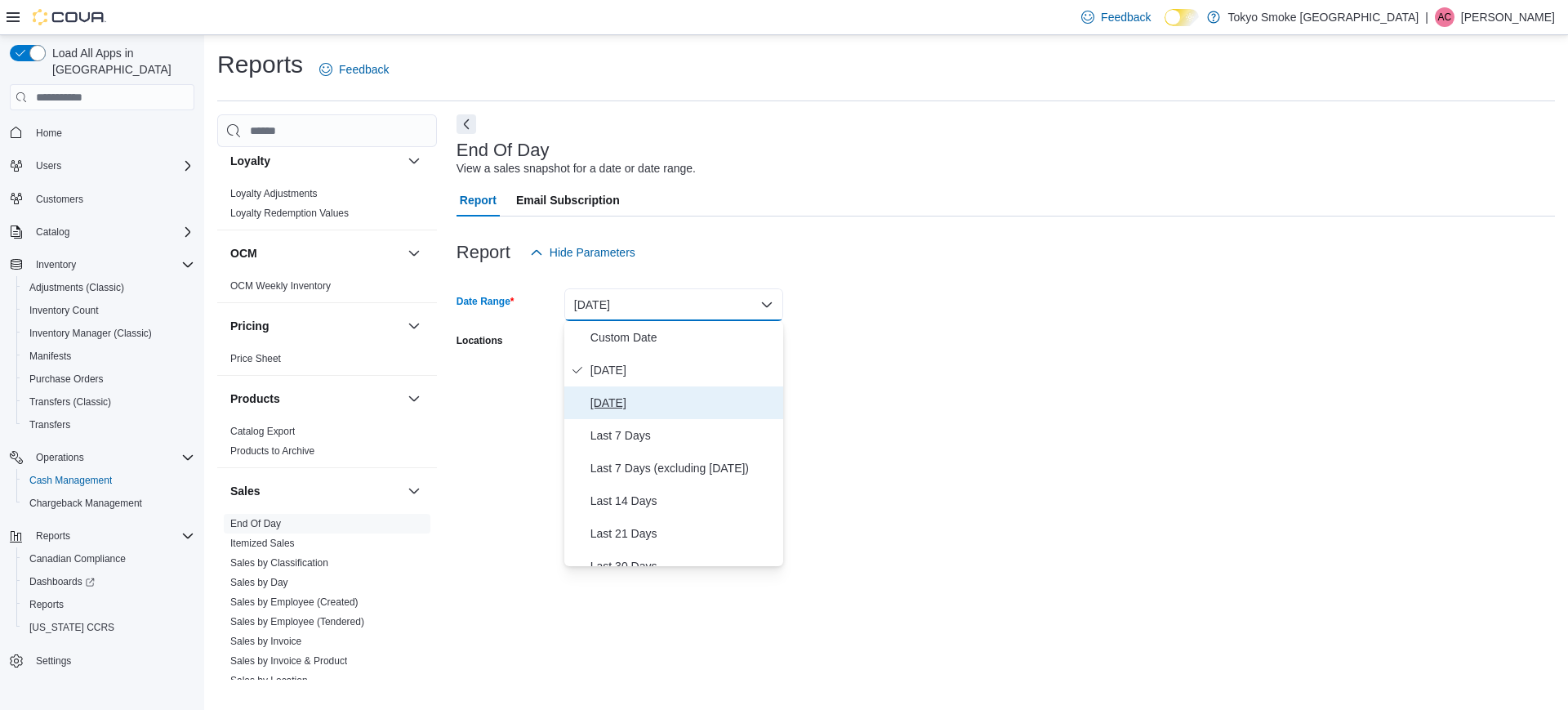
click at [661, 403] on span "[DATE]" at bounding box center [684, 403] width 186 height 19
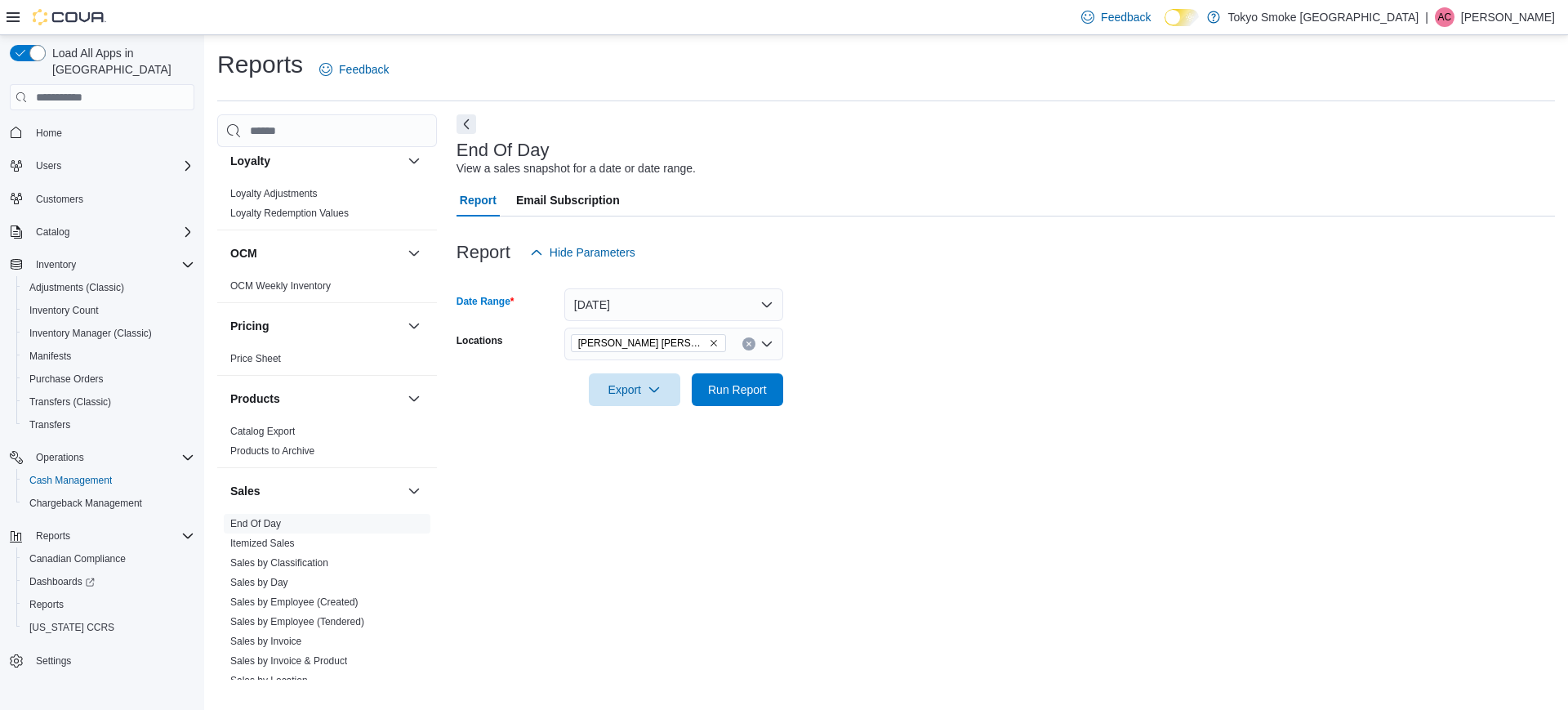
click at [884, 399] on form "Date Range Yesterday Locations Hamilton Rymal Export Run Report" at bounding box center [1006, 337] width 1099 height 137
click at [749, 376] on span "Run Report" at bounding box center [738, 389] width 72 height 33
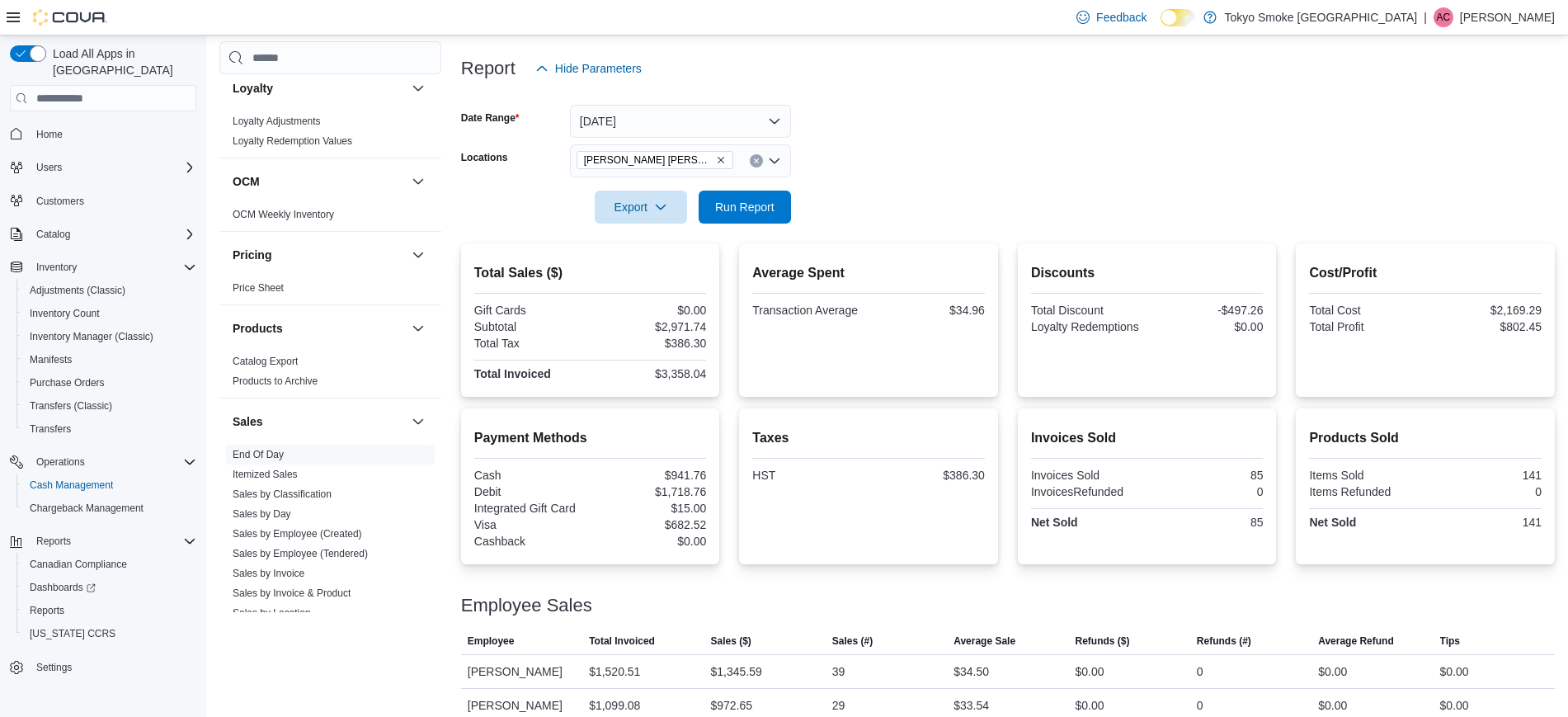
scroll to position [206, 0]
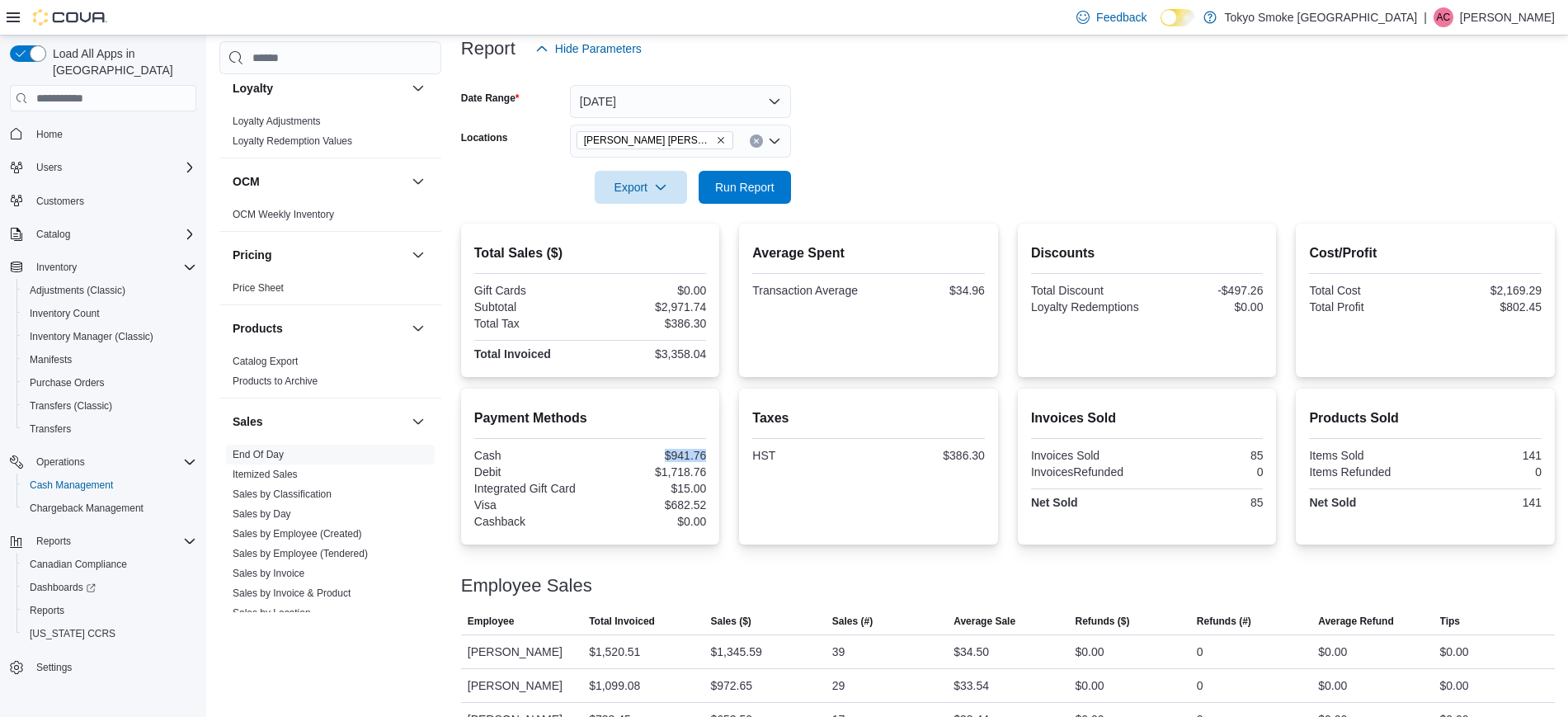
drag, startPoint x: 665, startPoint y: 446, endPoint x: 709, endPoint y: 453, distance: 44.6
click at [707, 453] on div "Payment Methods Cash $941.76 Debit $1,718.76 Integrated Gift Card $15.00 Visa $…" at bounding box center [590, 469] width 232 height 123
click at [655, 456] on div "$941.76" at bounding box center [650, 455] width 113 height 13
drag, startPoint x: 678, startPoint y: 452, endPoint x: 723, endPoint y: 450, distance: 45.0
click at [720, 450] on div "Payment Methods Cash $941.76 Debit $1,718.76 Integrated Gift Card $15.00 Visa $…" at bounding box center [590, 466] width 259 height 156
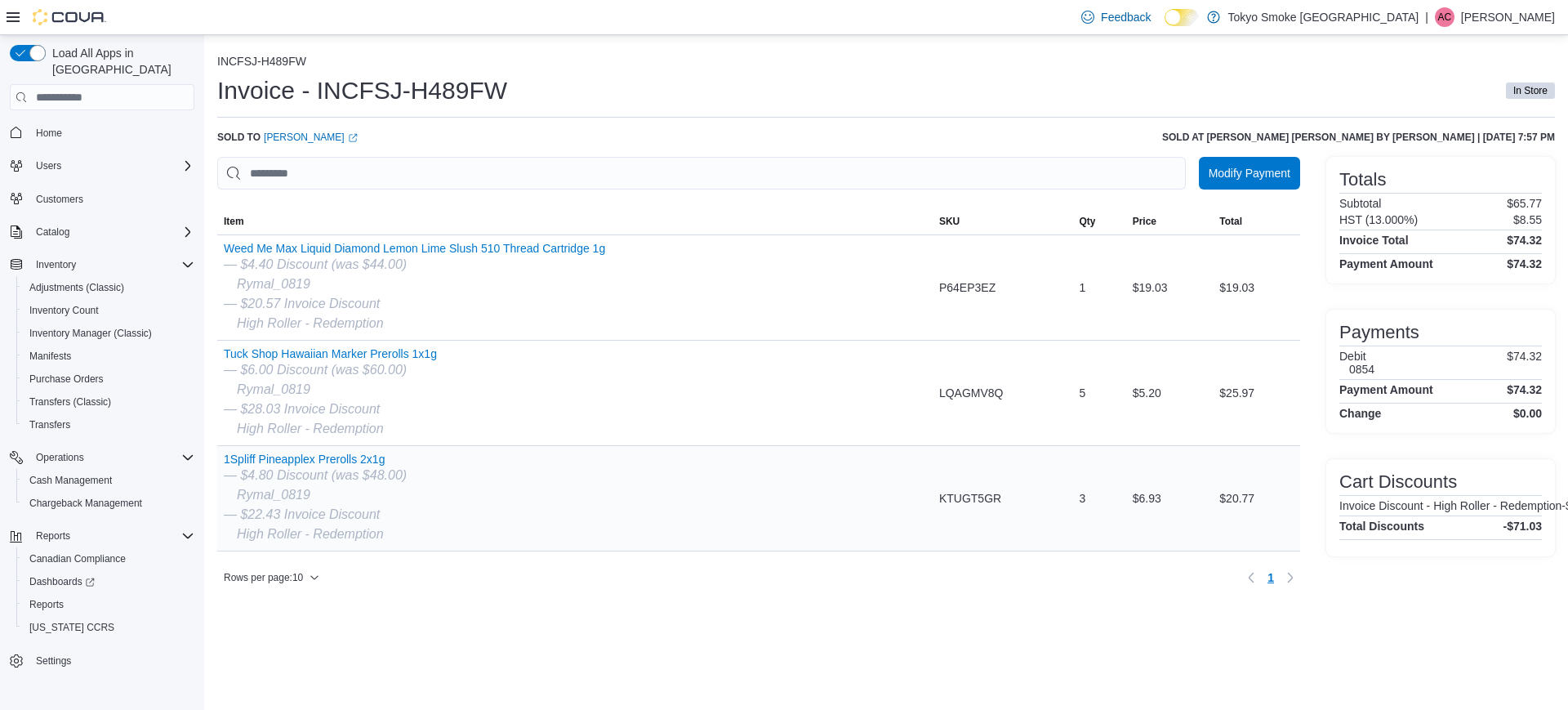
drag, startPoint x: 500, startPoint y: 427, endPoint x: 672, endPoint y: 495, distance: 185.0
